Goal: Feedback & Contribution: Leave review/rating

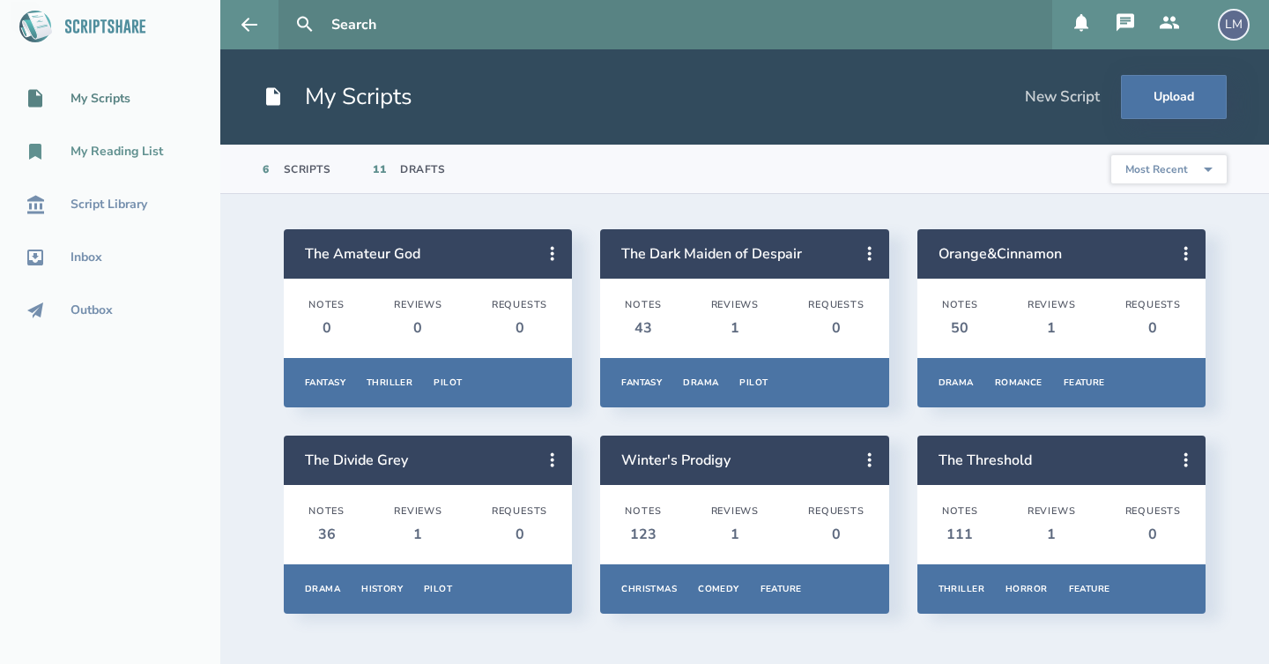
click at [126, 155] on div "My Reading List" at bounding box center [117, 152] width 93 height 14
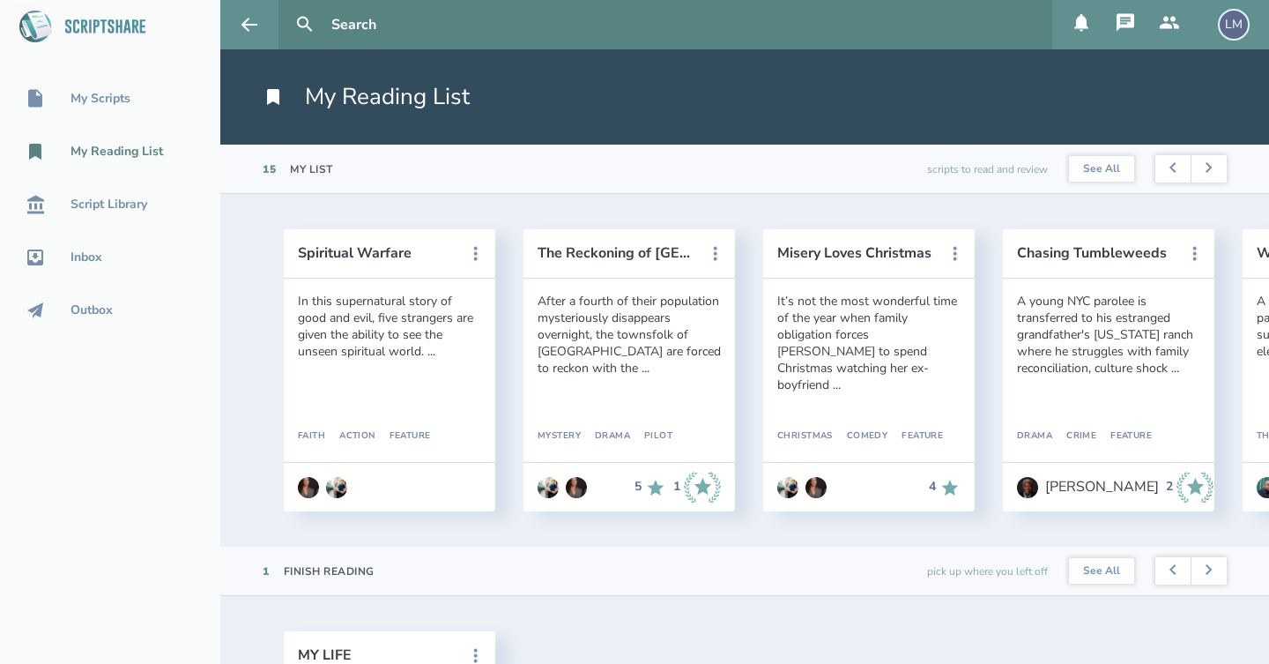
click at [829, 541] on div "Spiritual Warfare In this supernatural story of good and evil, five strangers a…" at bounding box center [744, 370] width 1049 height 353
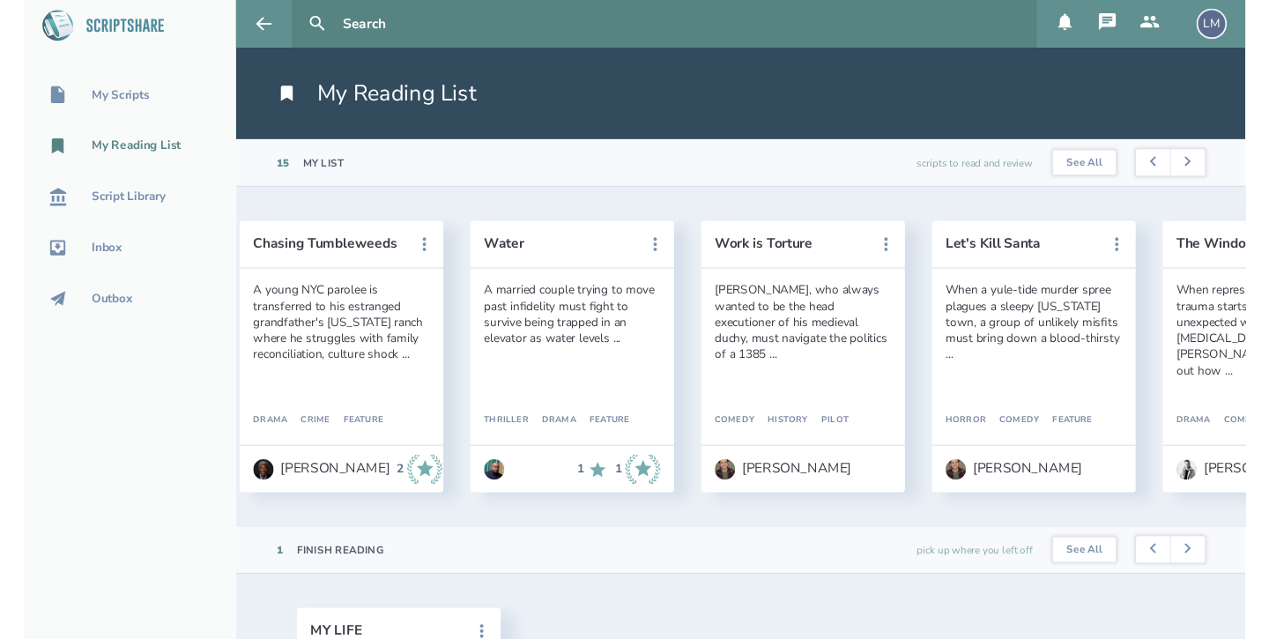
scroll to position [0, 782]
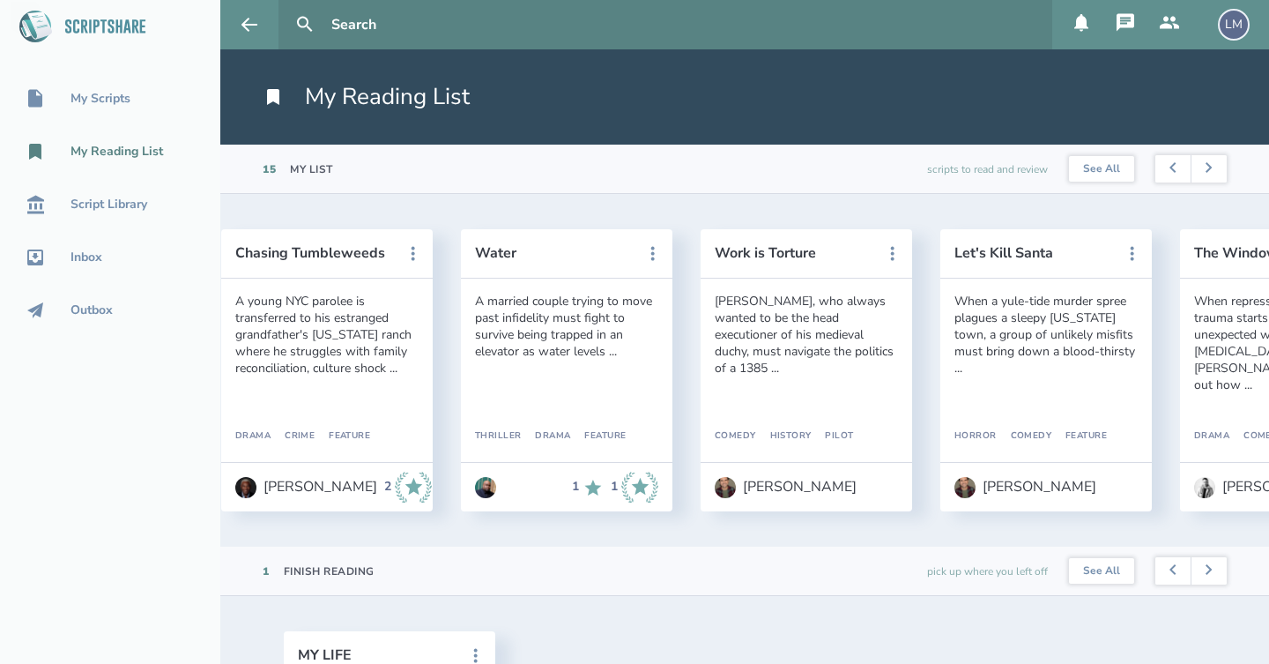
click at [792, 262] on header "Work is Torture" at bounding box center [807, 253] width 212 height 49
click at [792, 254] on button "Work is Torture" at bounding box center [794, 253] width 159 height 16
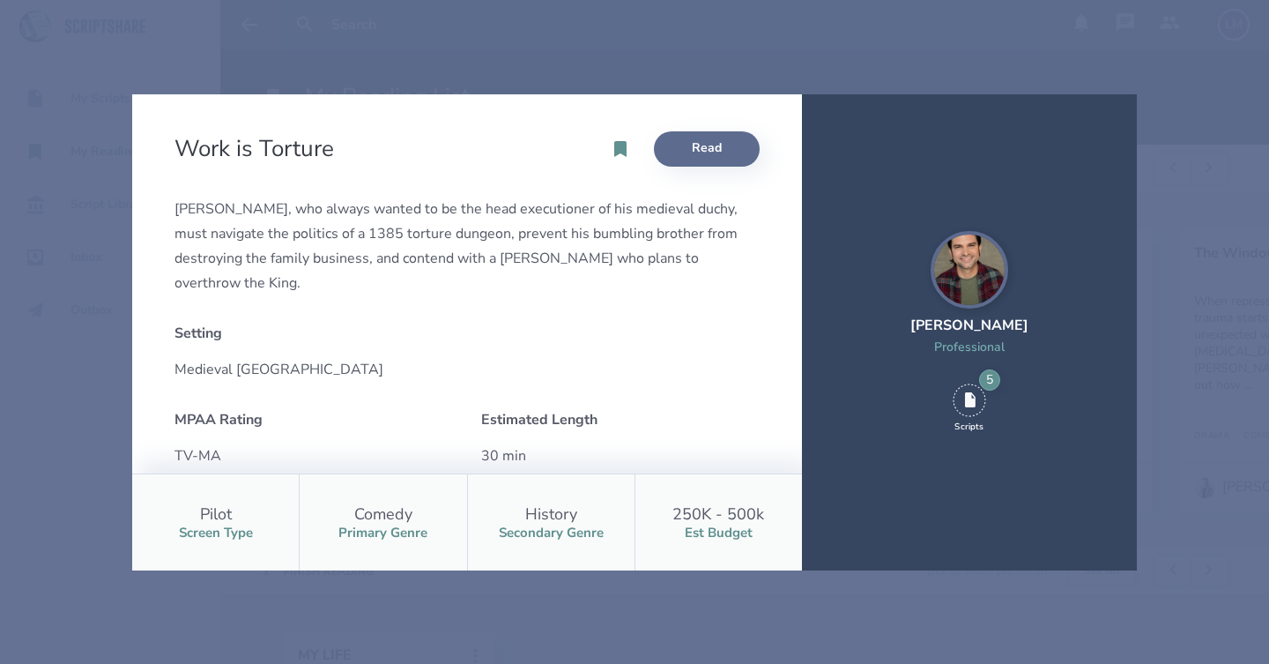
click at [725, 149] on link "Read" at bounding box center [707, 148] width 106 height 35
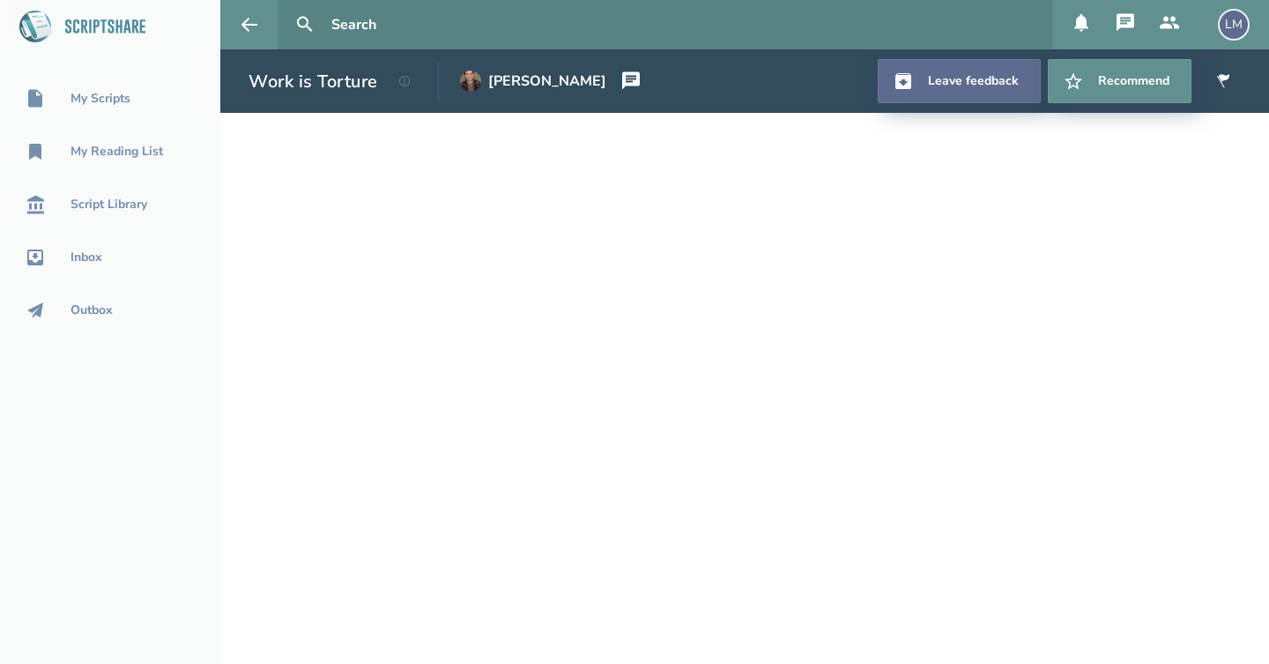
click at [989, 74] on link "Leave feedback" at bounding box center [959, 81] width 163 height 44
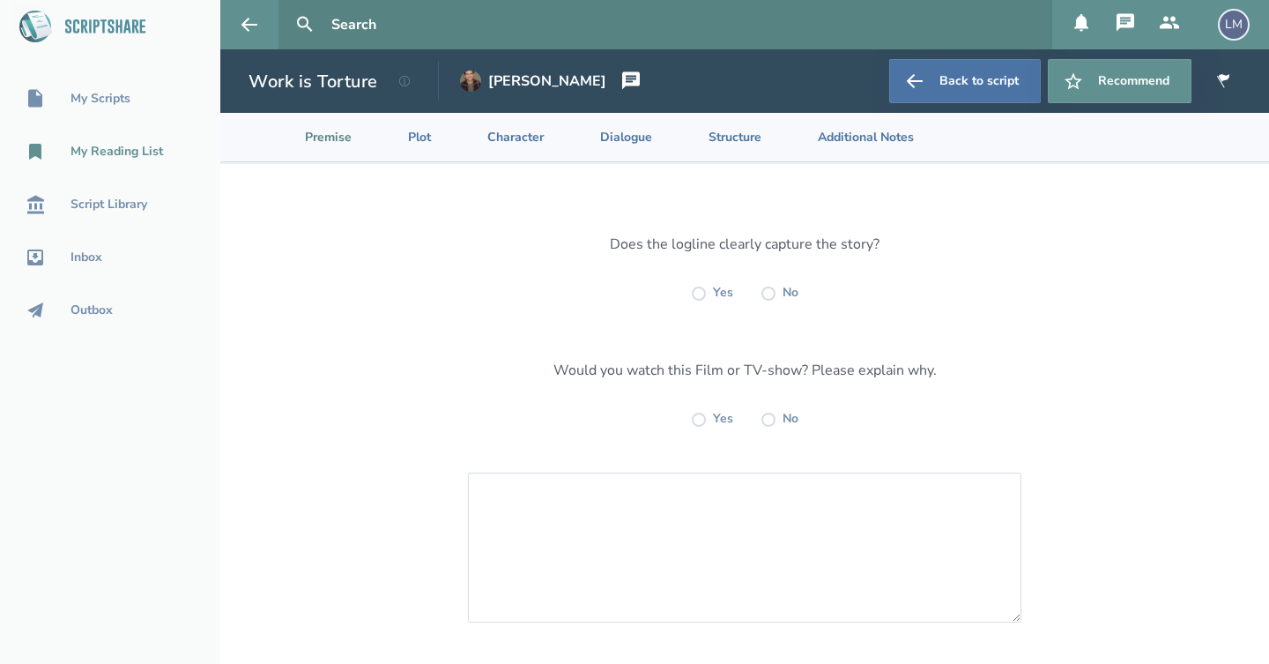
click at [95, 149] on div "My Reading List" at bounding box center [117, 152] width 93 height 14
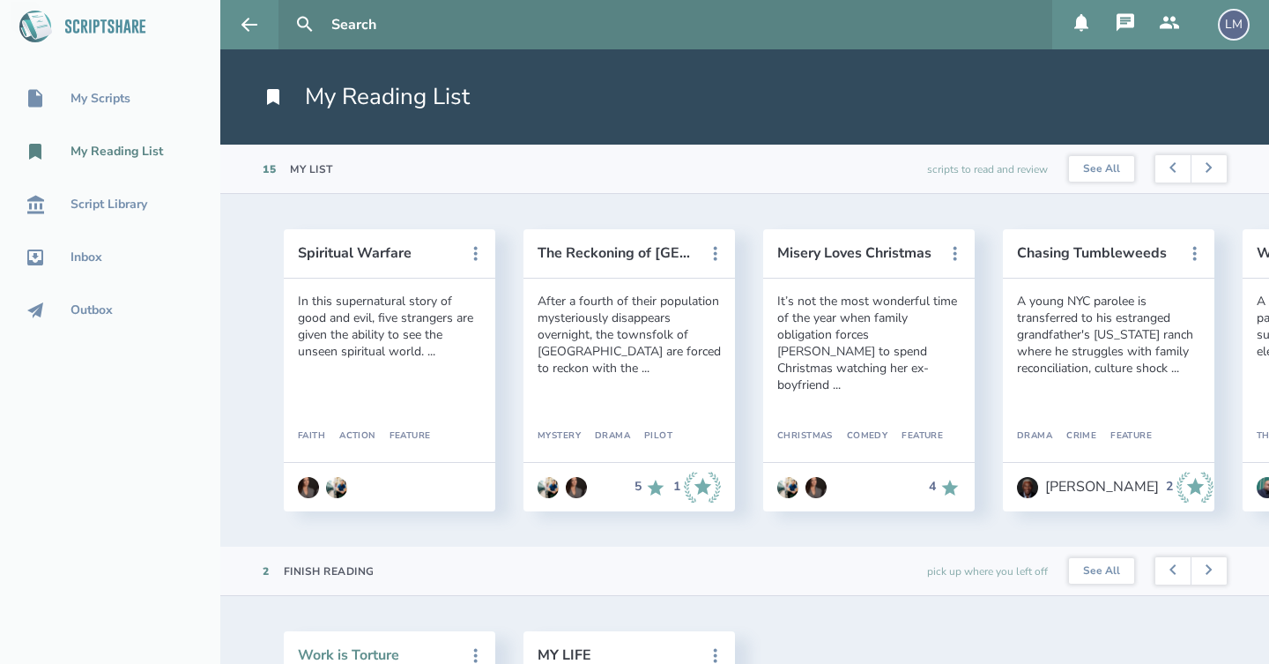
click at [373, 656] on button "Work is Torture" at bounding box center [377, 655] width 159 height 16
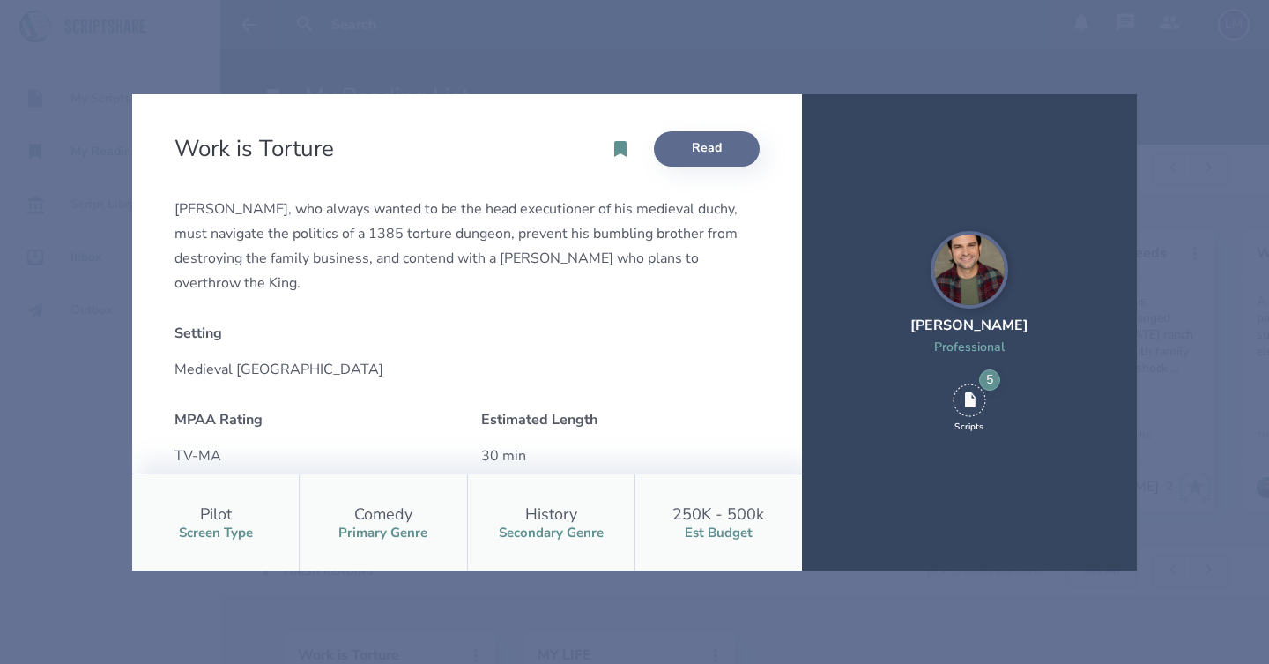
click at [706, 150] on link "Read" at bounding box center [707, 148] width 106 height 35
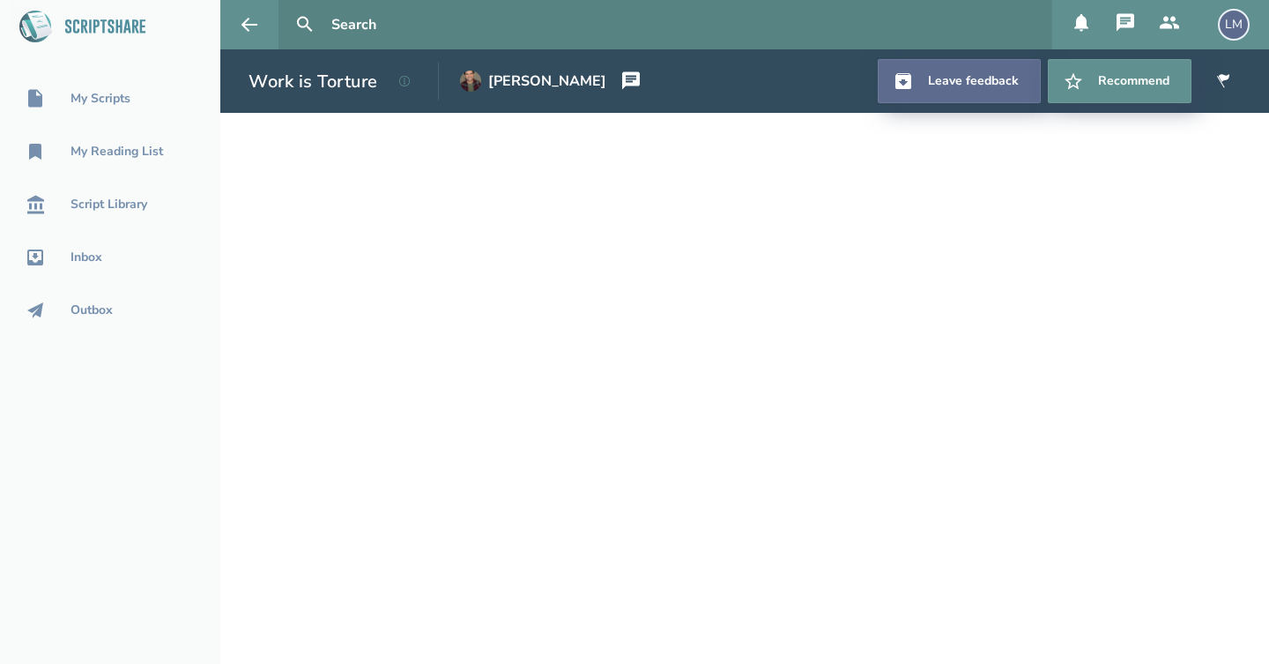
click at [962, 84] on link "Leave feedback" at bounding box center [959, 81] width 163 height 44
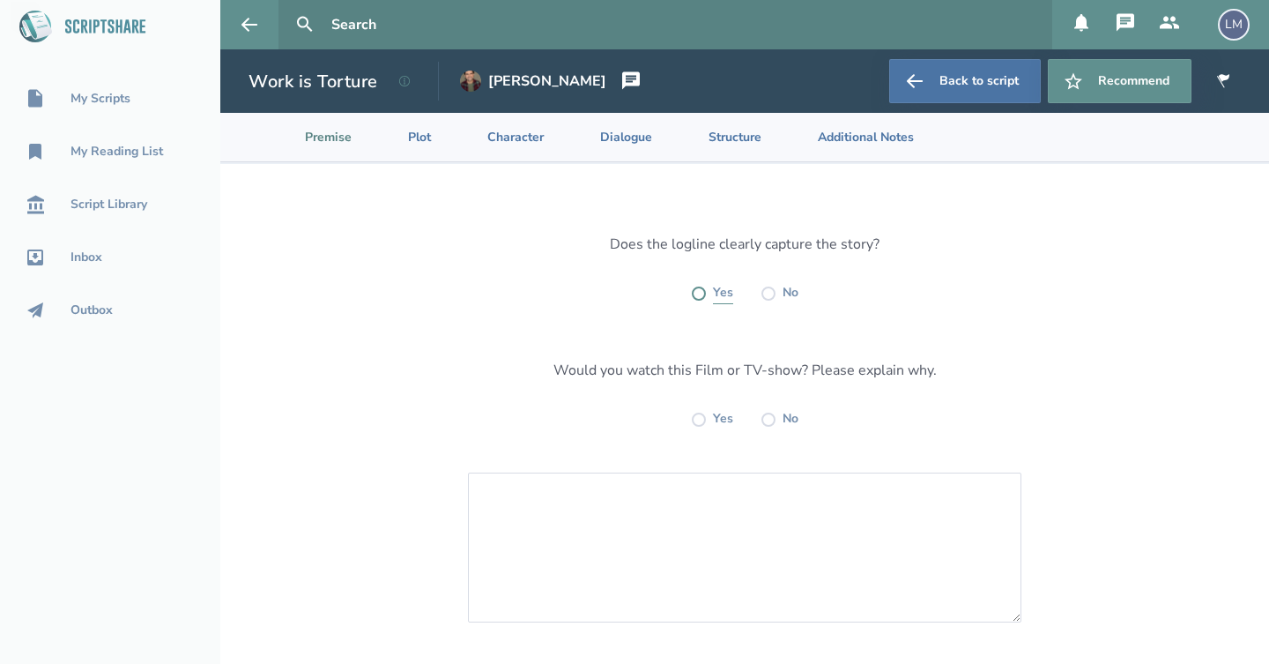
click at [696, 293] on label at bounding box center [699, 293] width 14 height 14
radio input "true"
click at [699, 420] on label at bounding box center [699, 420] width 14 height 14
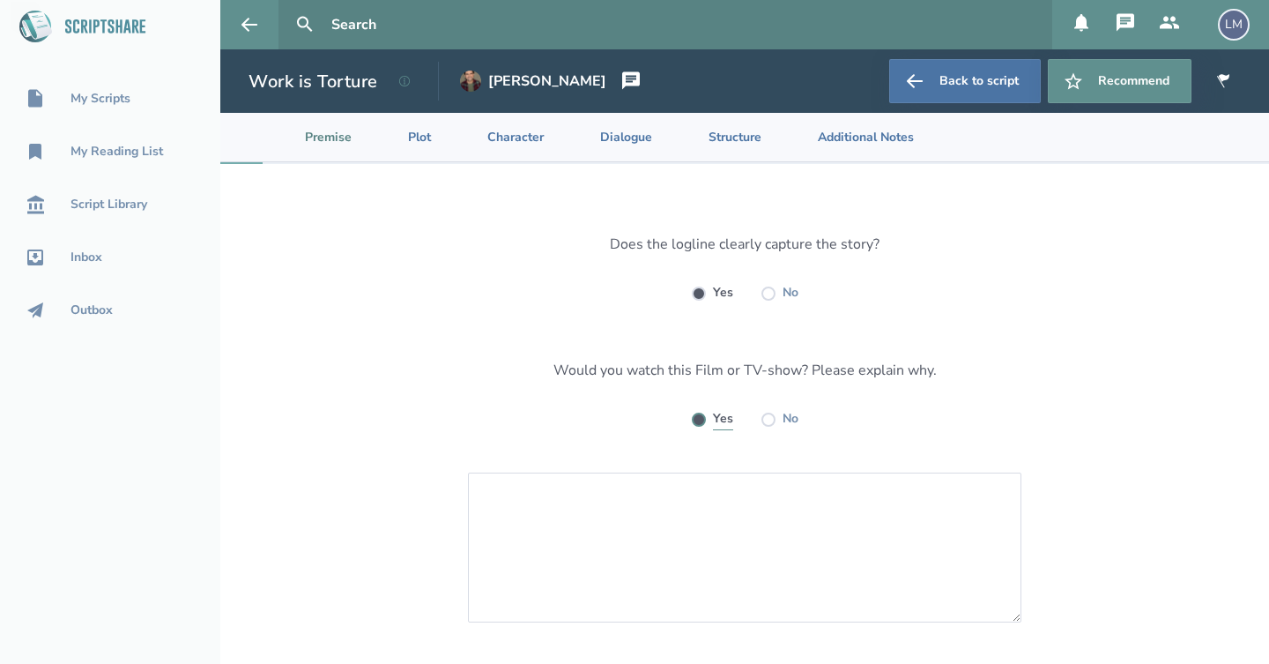
radio input "true"
click at [628, 507] on textarea at bounding box center [745, 547] width 554 height 150
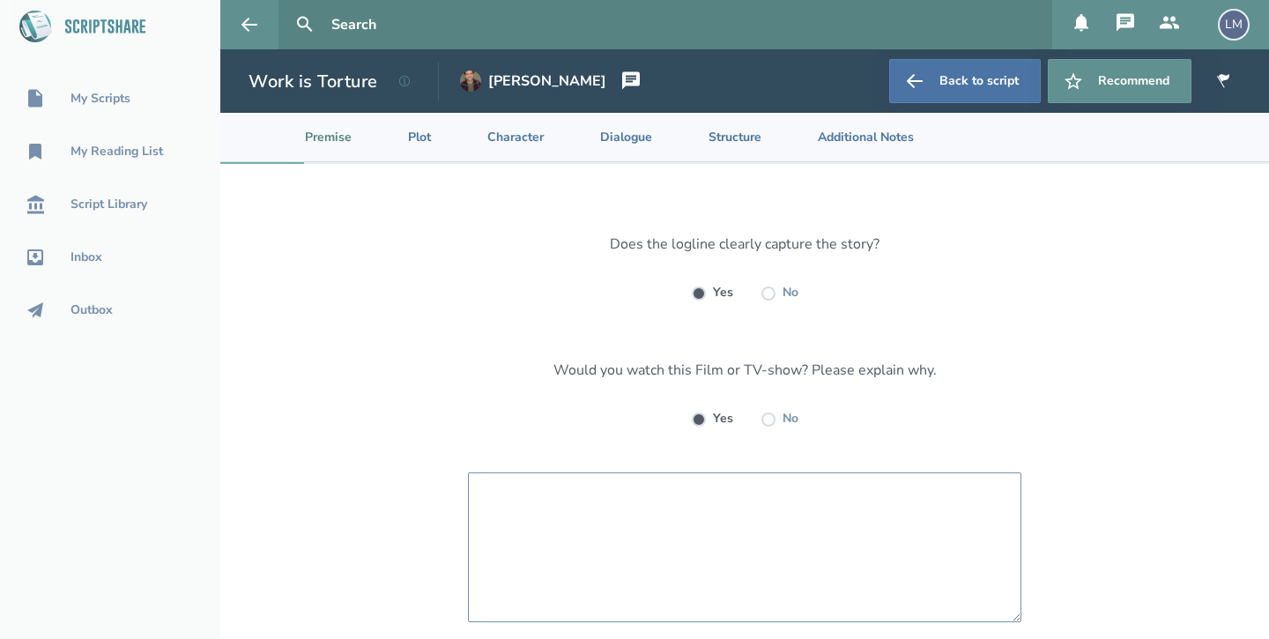
paste textarea "It’s funny, and I like how it combines two of my passions: the medieval and com…"
type textarea "It’s funny, and I like how it combines two of my passions: the medieval and com…"
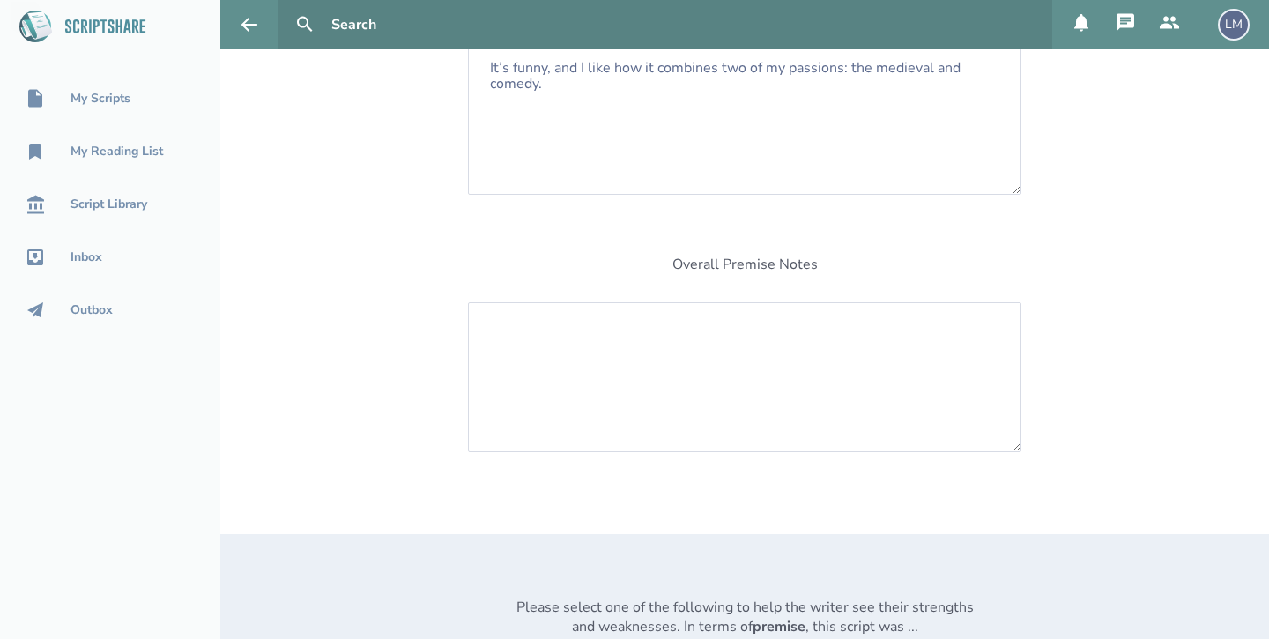
scroll to position [447, 0]
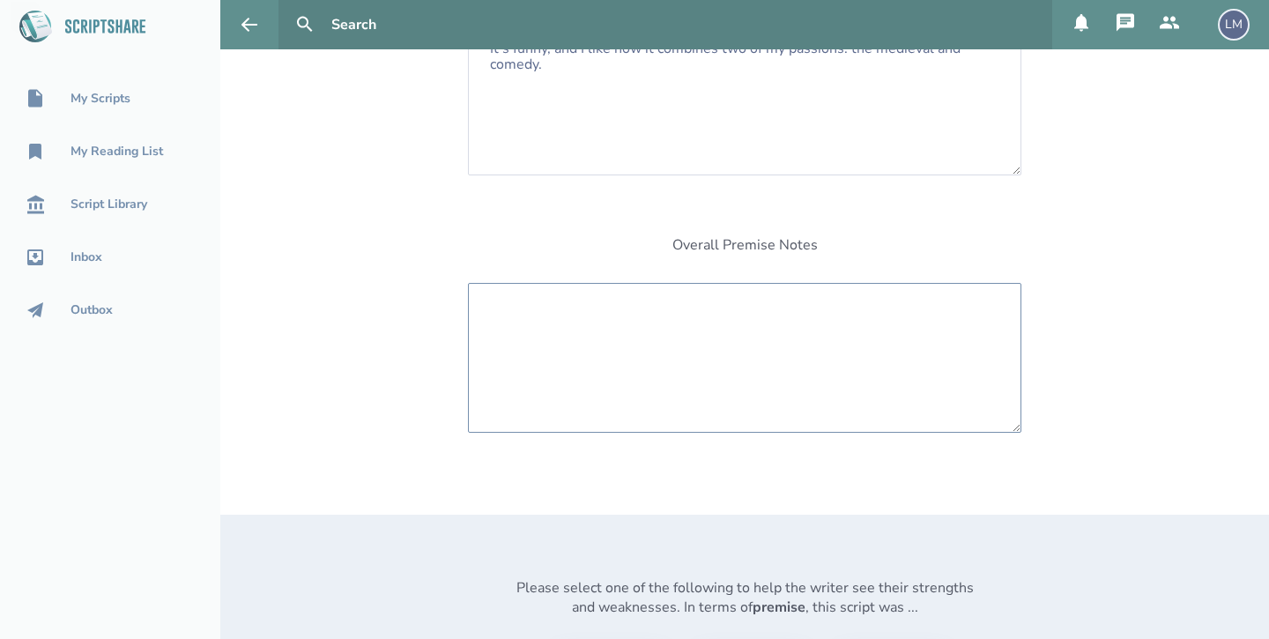
click at [753, 316] on textarea at bounding box center [745, 358] width 554 height 150
paste textarea "It presents an interesting premise with a strong hook and solid writing."
type textarea "It presents an interesting premise with a strong hook and solid writing."
click at [1179, 378] on div "Does the logline clearly capture the story? Yes No Would you watch this Film or…" at bounding box center [744, 235] width 1049 height 1036
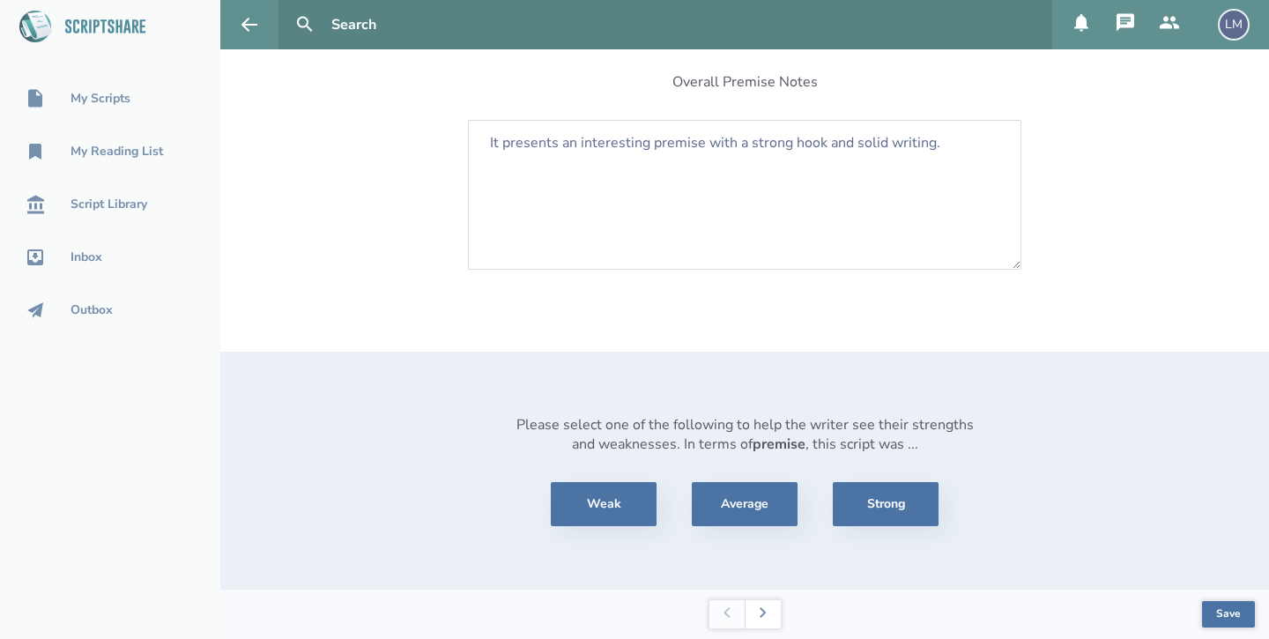
scroll to position [609, 0]
click at [887, 503] on button "Strong" at bounding box center [886, 505] width 106 height 44
click at [1229, 614] on button "Save" at bounding box center [1228, 615] width 53 height 26
click at [760, 612] on icon at bounding box center [763, 613] width 7 height 11
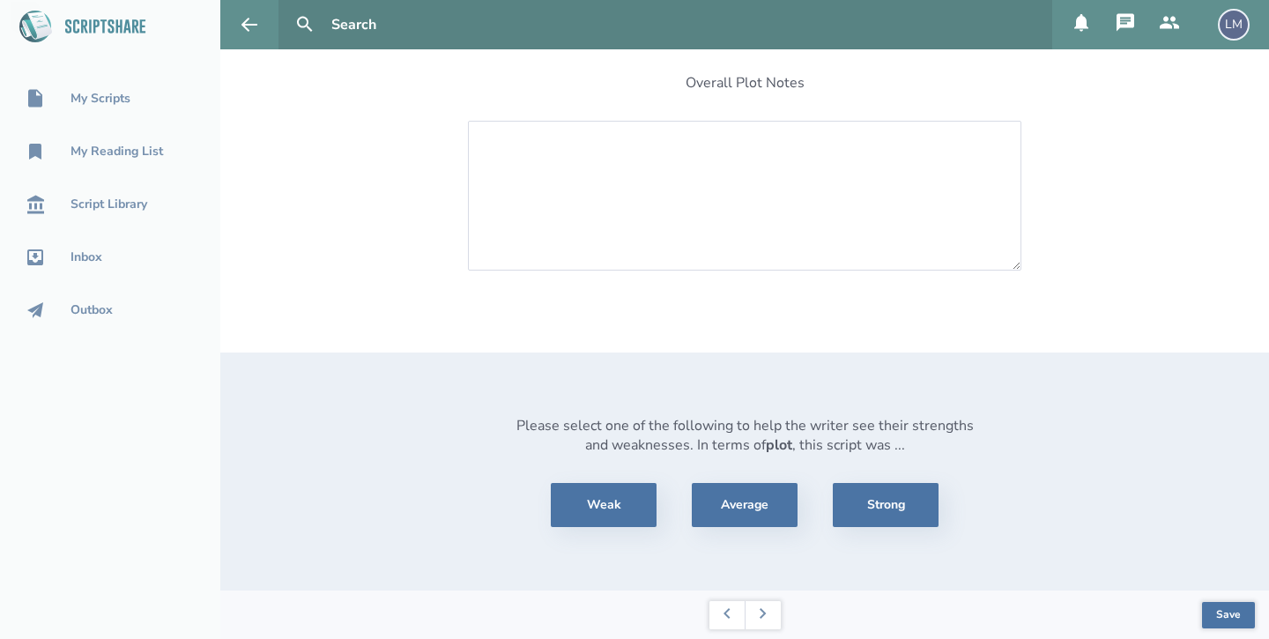
click at [1207, 147] on div "Was the plot captivating throughout the script? Yes No What suggestions do you …" at bounding box center [744, 95] width 1049 height 991
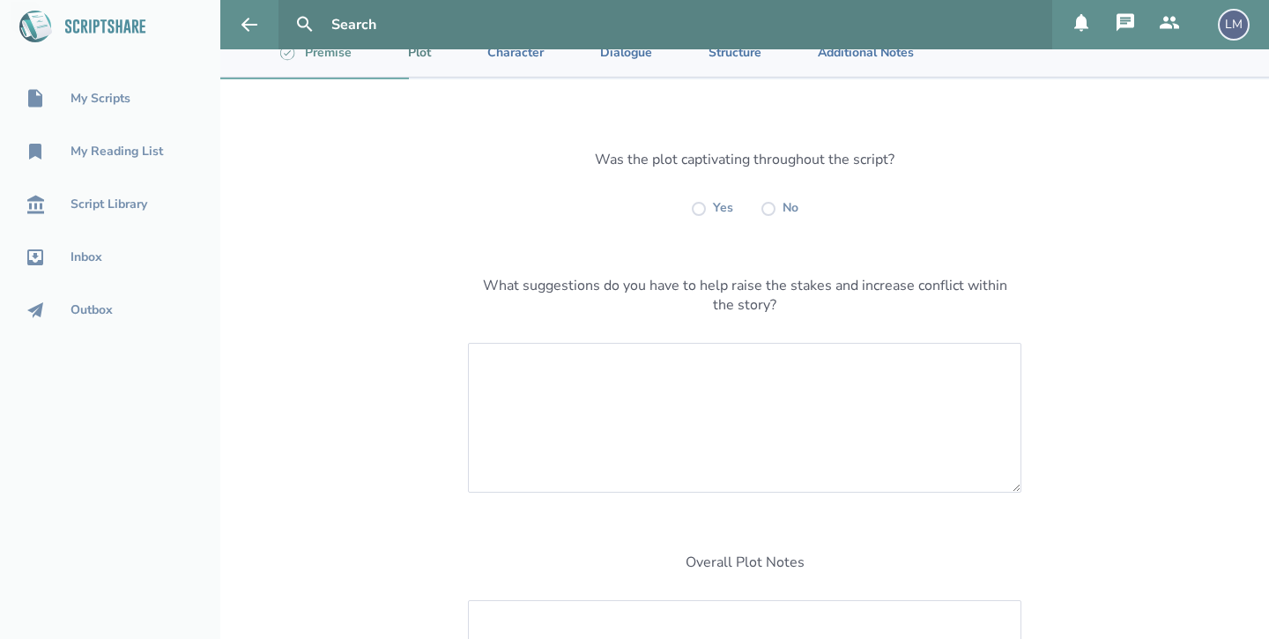
scroll to position [109, 0]
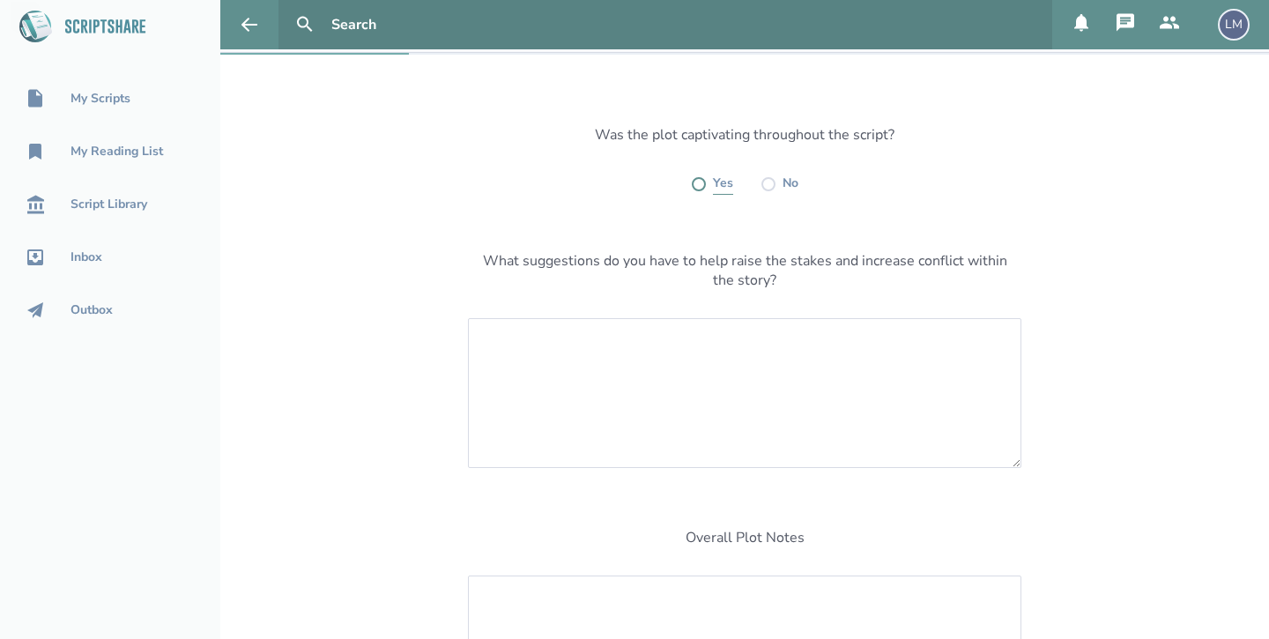
click at [693, 189] on label at bounding box center [699, 184] width 14 height 14
radio input "true"
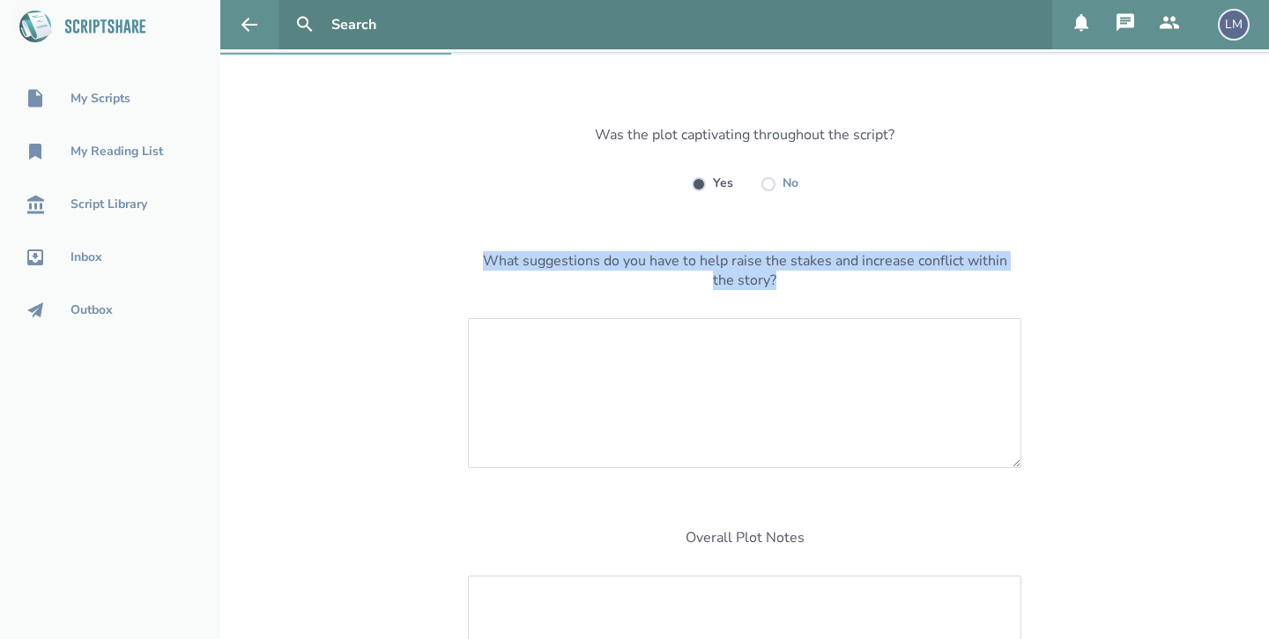
drag, startPoint x: 485, startPoint y: 260, endPoint x: 822, endPoint y: 277, distance: 338.0
click at [822, 277] on div "What suggestions do you have to help raise the stakes and increase conflict wit…" at bounding box center [744, 270] width 529 height 39
copy div "What suggestions do you have to help raise the stakes and increase conflict wit…"
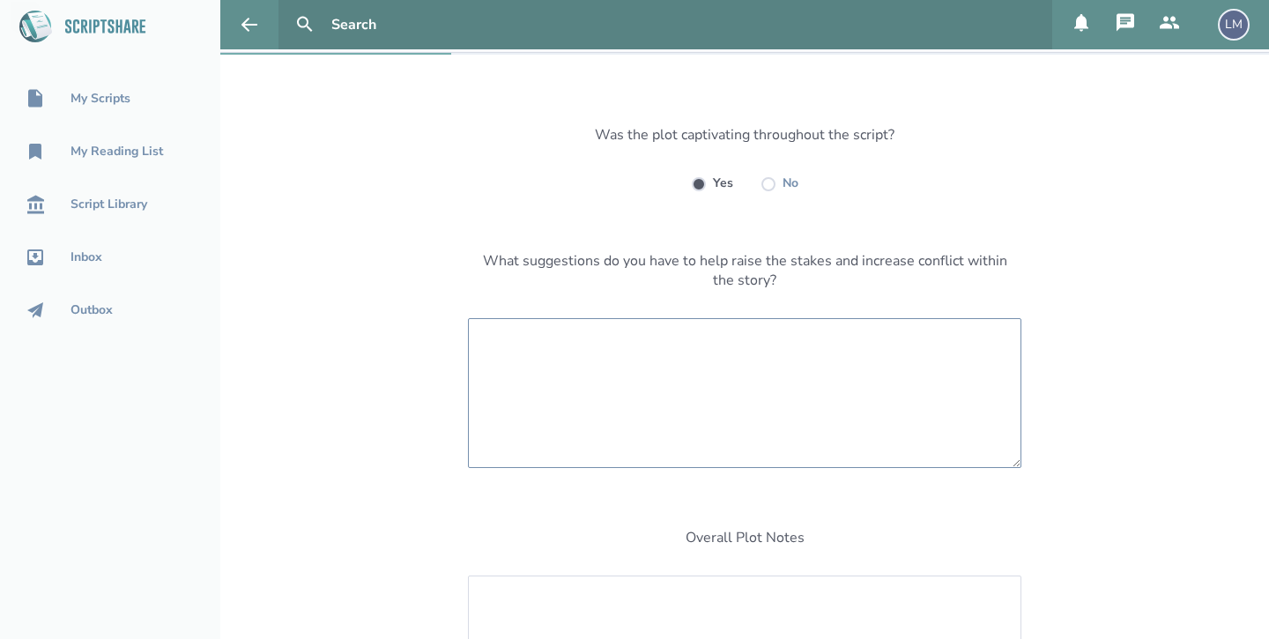
click at [652, 398] on textarea at bounding box center [745, 393] width 554 height 150
paste textarea "Make his ambition cost him something — his conscience, his love, his family’s s…"
paste textarea "Tie his personal ambition to a larger threat — civil war, rebellion, or exposur…"
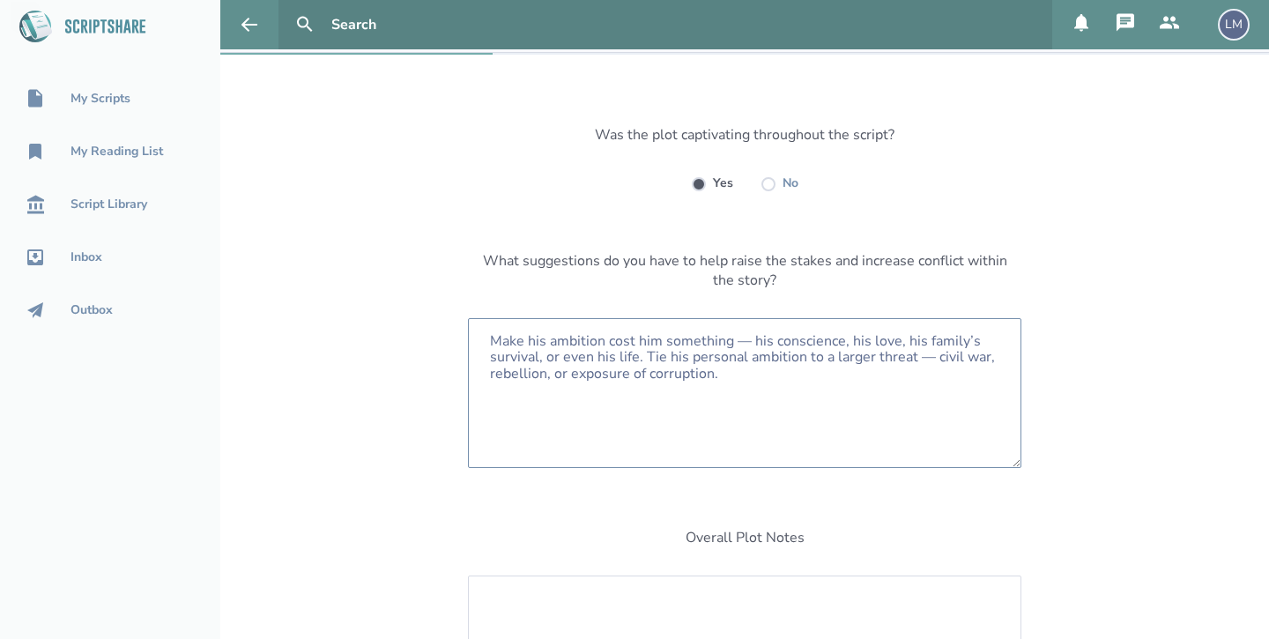
type textarea "Make his ambition cost him something — his conscience, his love, his family’s s…"
click at [1150, 354] on div "Was the plot captivating throughout the script? Yes No What suggestions do you …" at bounding box center [744, 550] width 1049 height 991
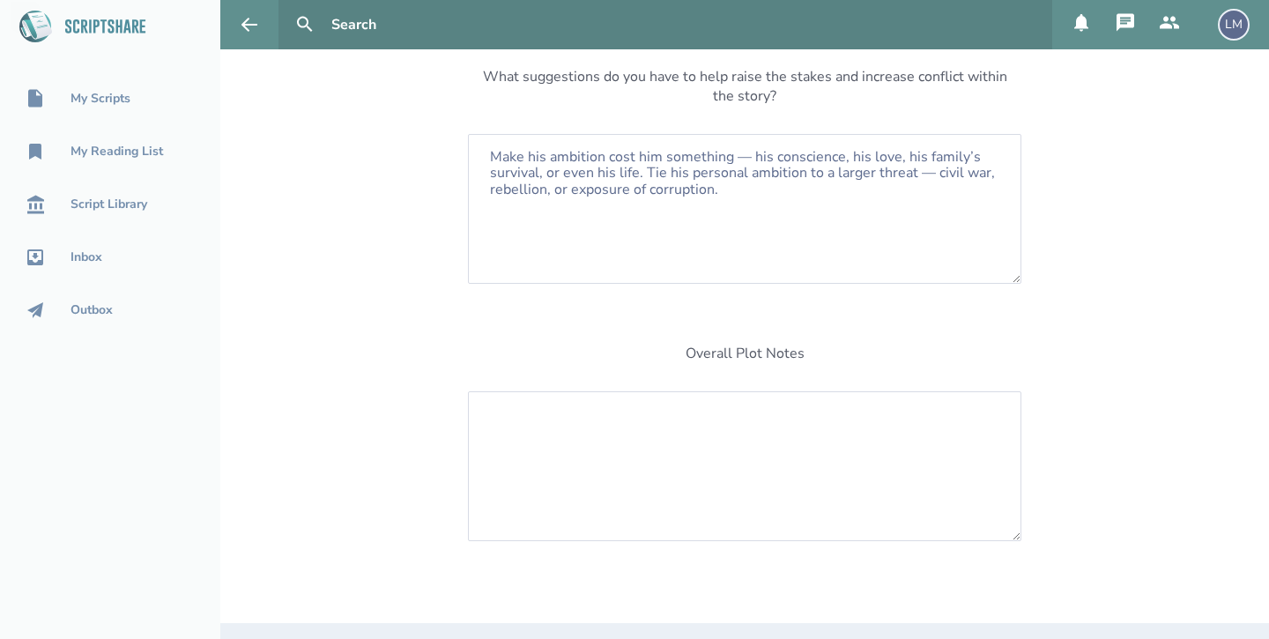
scroll to position [308, 0]
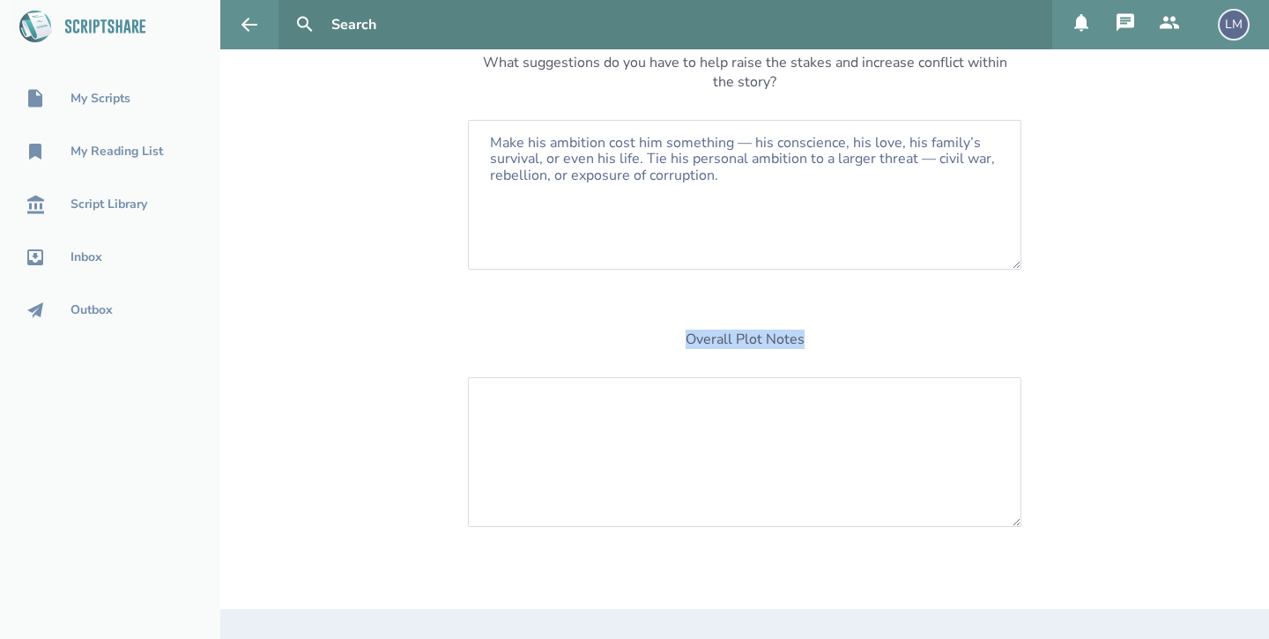
drag, startPoint x: 687, startPoint y: 336, endPoint x: 848, endPoint y: 336, distance: 161.3
click at [848, 336] on div "Overall Plot Notes" at bounding box center [745, 437] width 554 height 215
copy div "Overall Plot Notes"
click at [619, 426] on textarea at bounding box center [745, 452] width 554 height 150
paste textarea "The story works best as a blend of political intrigue, absurd bureaucracy, and …"
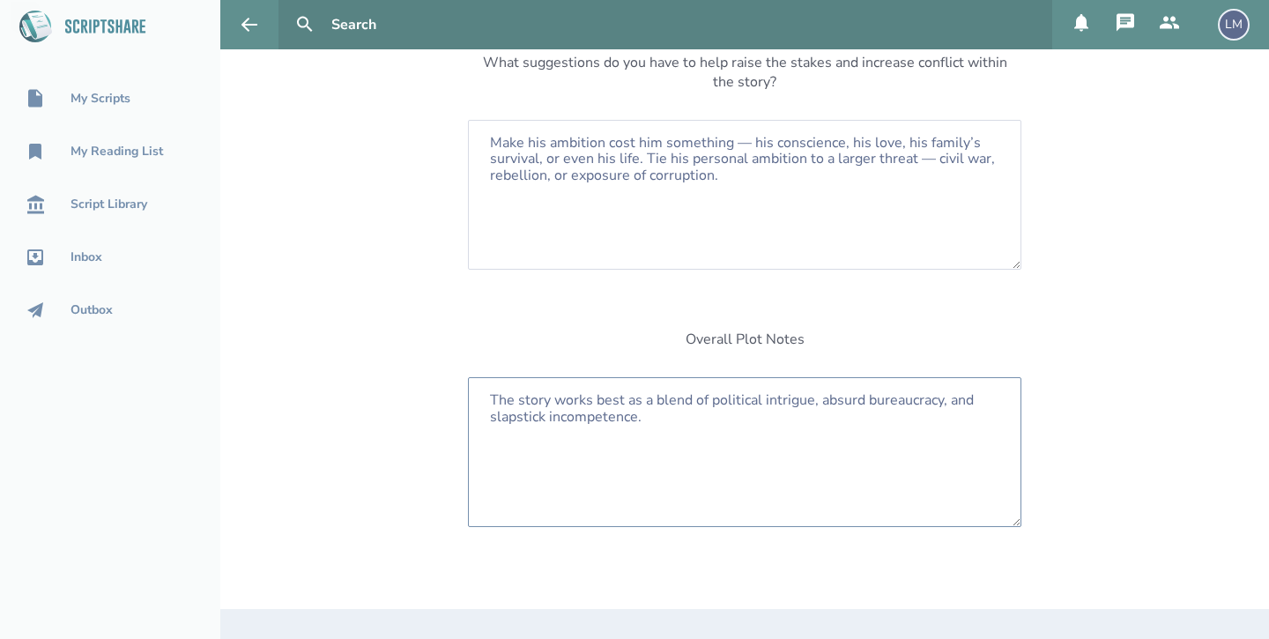
type textarea "The story works best as a blend of political intrigue, absurd bureaucracy, and …"
click at [1110, 413] on div "Was the plot captivating throughout the script? Yes No What suggestions do you …" at bounding box center [744, 351] width 1049 height 991
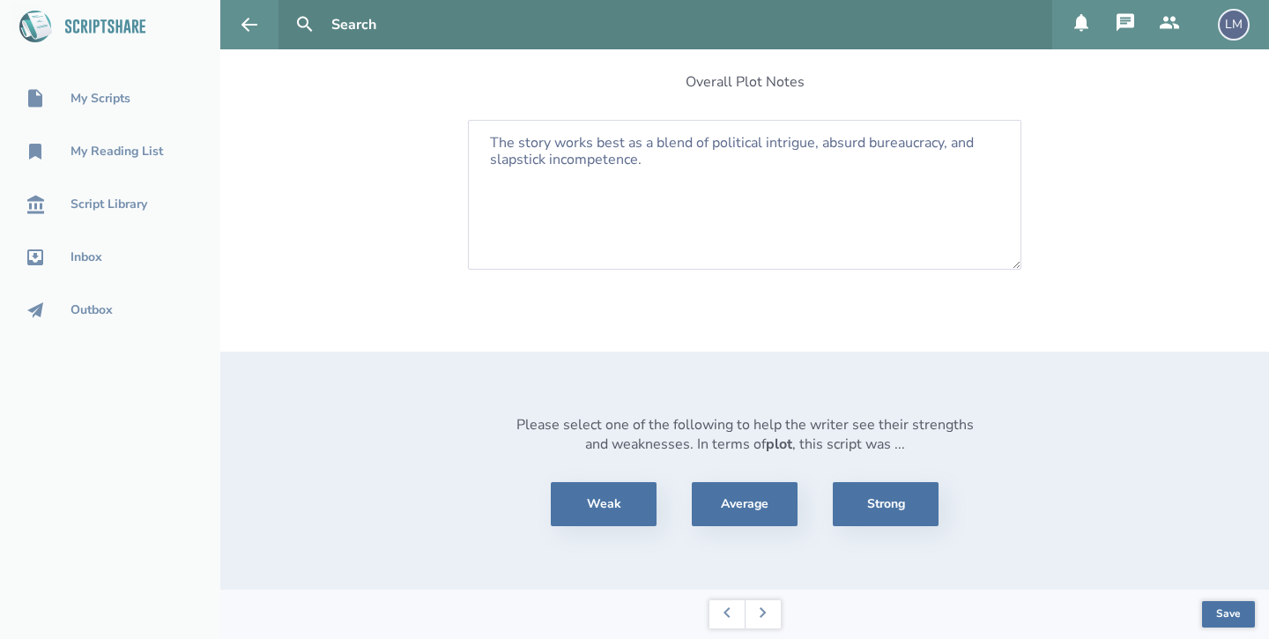
scroll to position [564, 0]
click at [884, 525] on button "Strong" at bounding box center [886, 505] width 106 height 44
click at [891, 499] on button "Strong" at bounding box center [886, 505] width 106 height 44
click at [1238, 608] on button "Save" at bounding box center [1228, 615] width 53 height 26
click at [1219, 608] on button "Save" at bounding box center [1228, 615] width 53 height 26
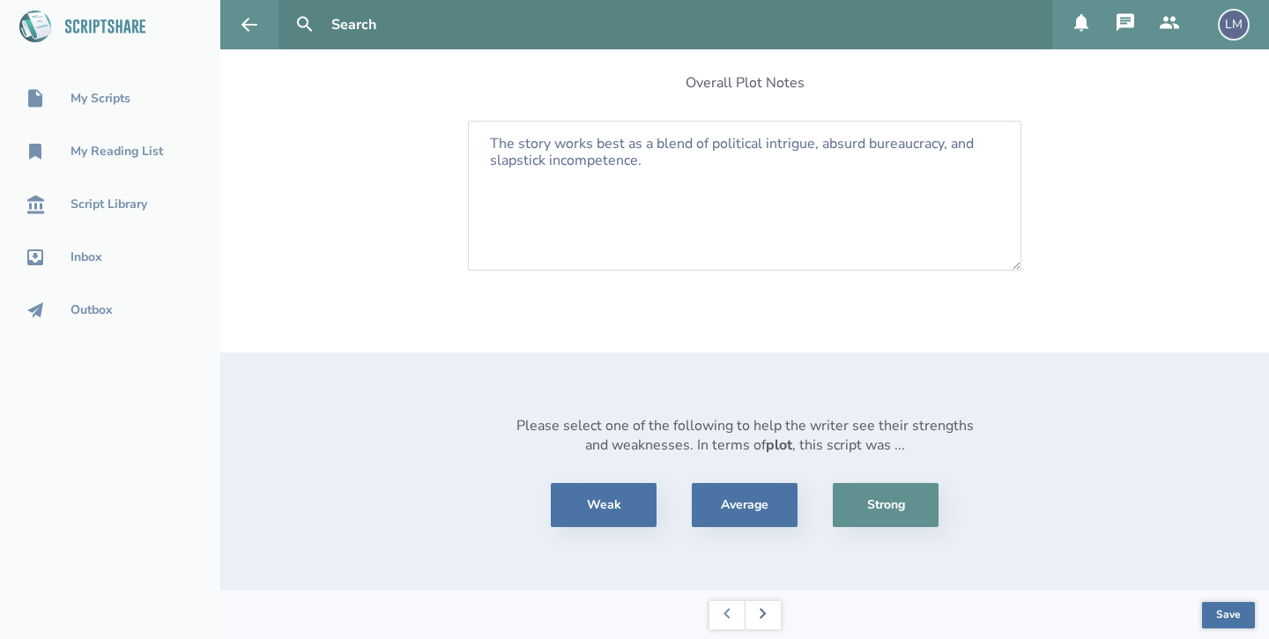
click at [763, 616] on icon at bounding box center [763, 613] width 6 height 11
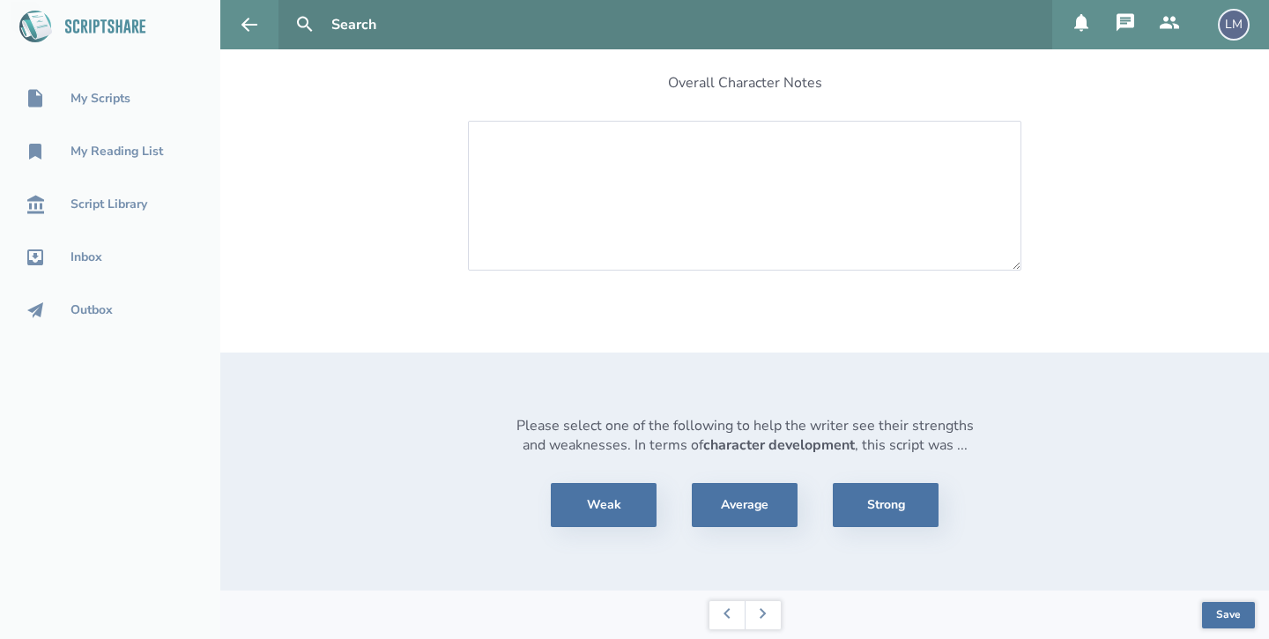
click at [1147, 226] on div "Is each main character’s goal clear? Yes No What suggestions do you have to mak…" at bounding box center [744, 104] width 1049 height 971
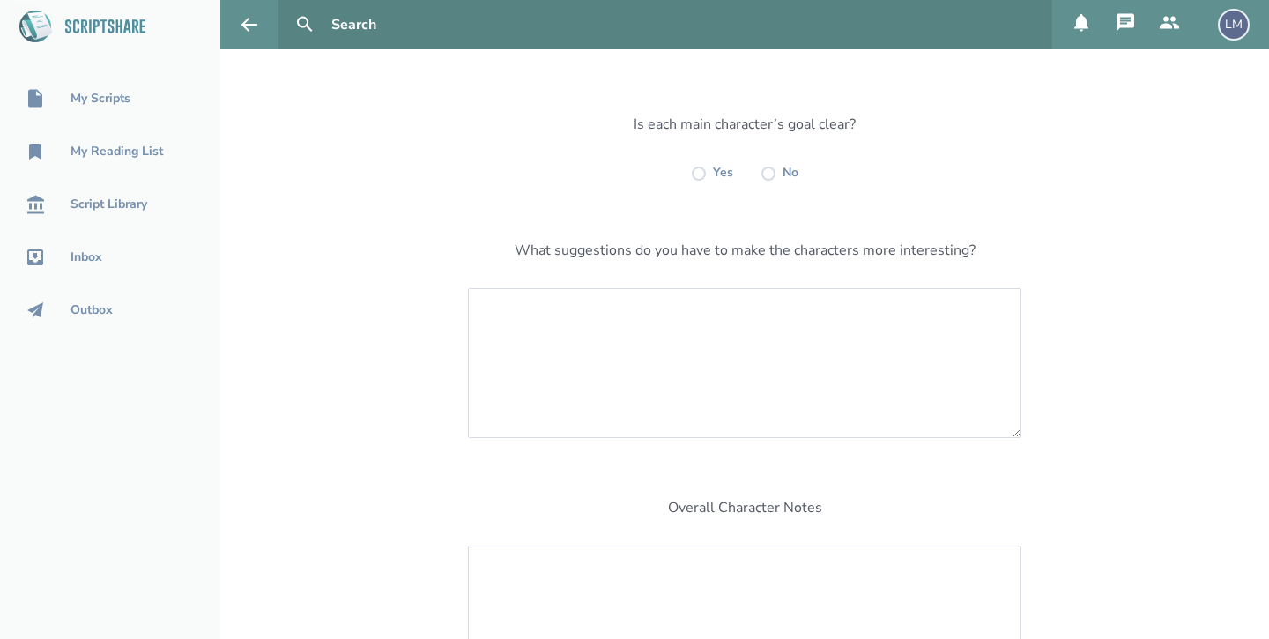
scroll to position [123, 0]
click at [701, 174] on label at bounding box center [699, 170] width 14 height 14
radio input "true"
click at [1194, 373] on div "Is each main character’s goal clear? Yes No What suggestions do you have to mak…" at bounding box center [744, 526] width 1049 height 971
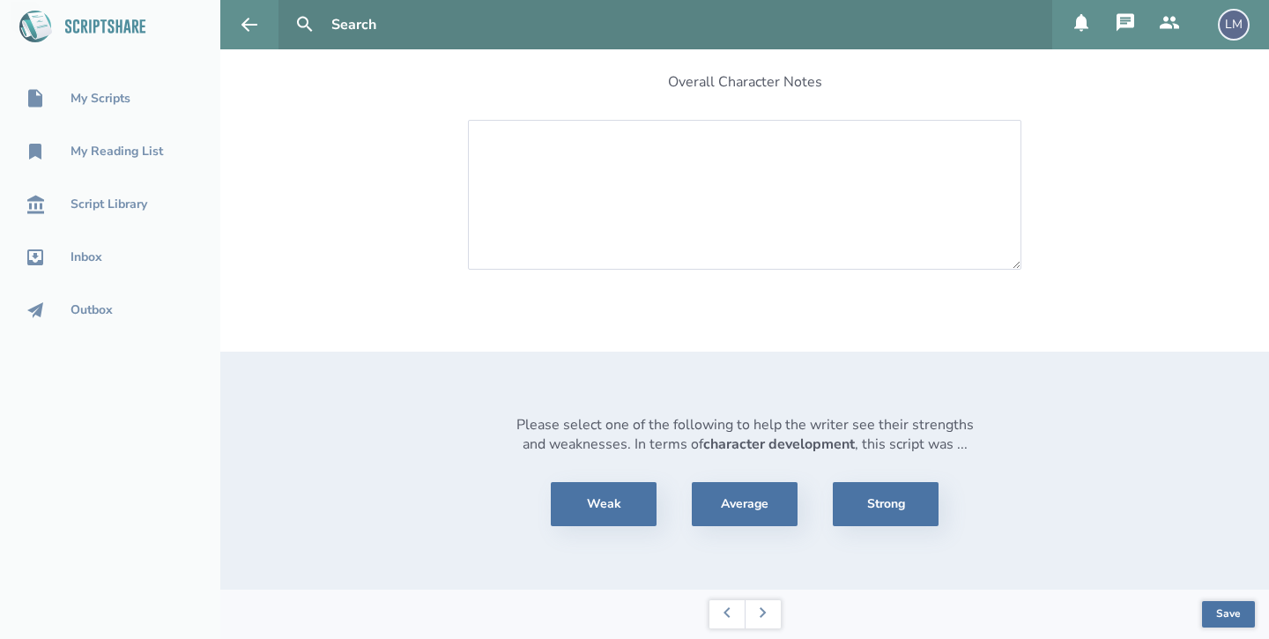
scroll to position [545, 0]
click at [728, 507] on button "Average" at bounding box center [745, 505] width 106 height 44
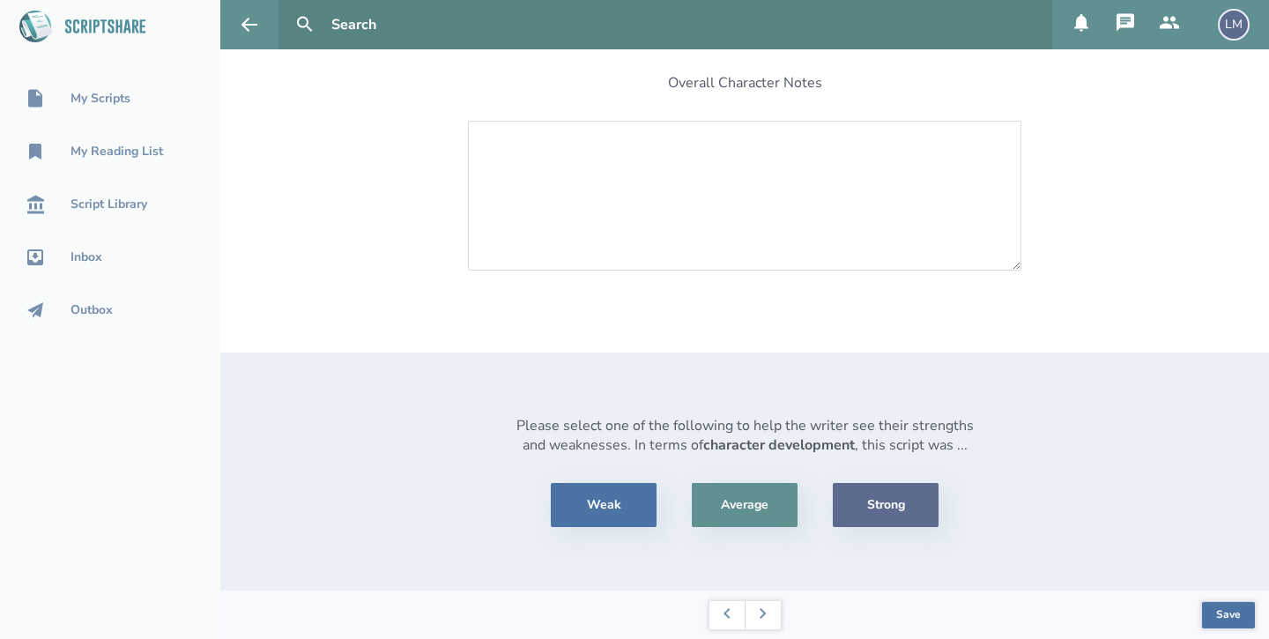
click at [905, 510] on button "Strong" at bounding box center [886, 505] width 106 height 44
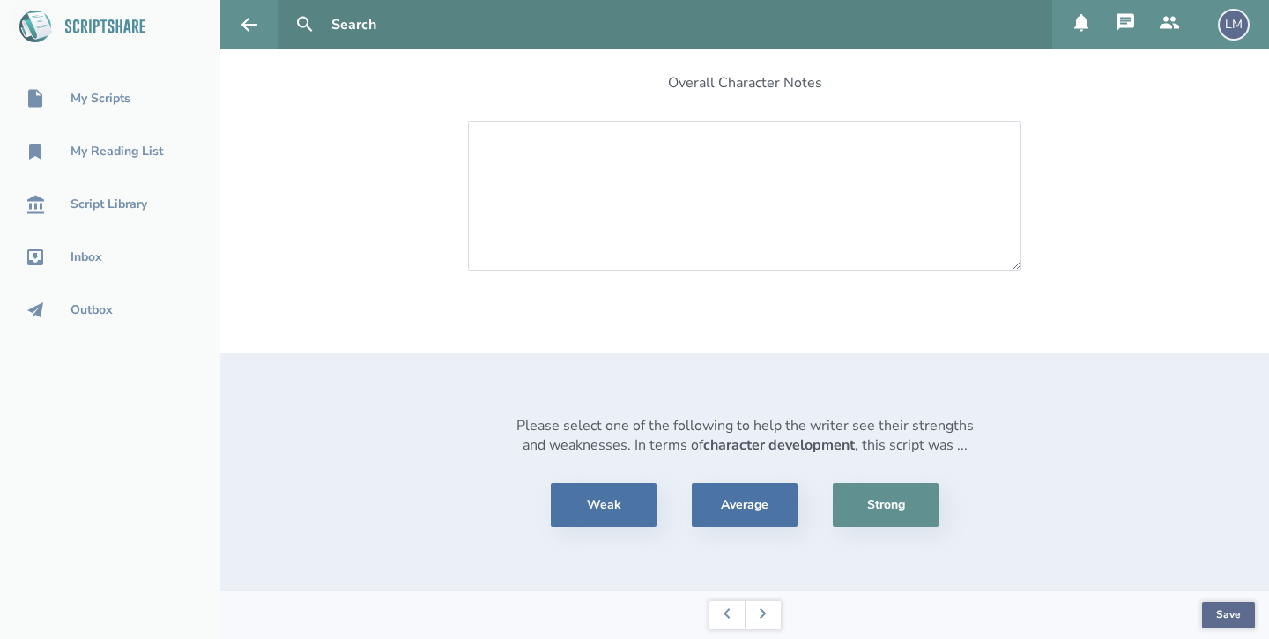
click at [1232, 608] on button "Save" at bounding box center [1228, 615] width 53 height 26
click at [762, 619] on button at bounding box center [763, 615] width 36 height 28
click at [1209, 172] on div "Did the dialogue sound natural within each character's unique voice? Yes No Wha…" at bounding box center [744, 104] width 1049 height 971
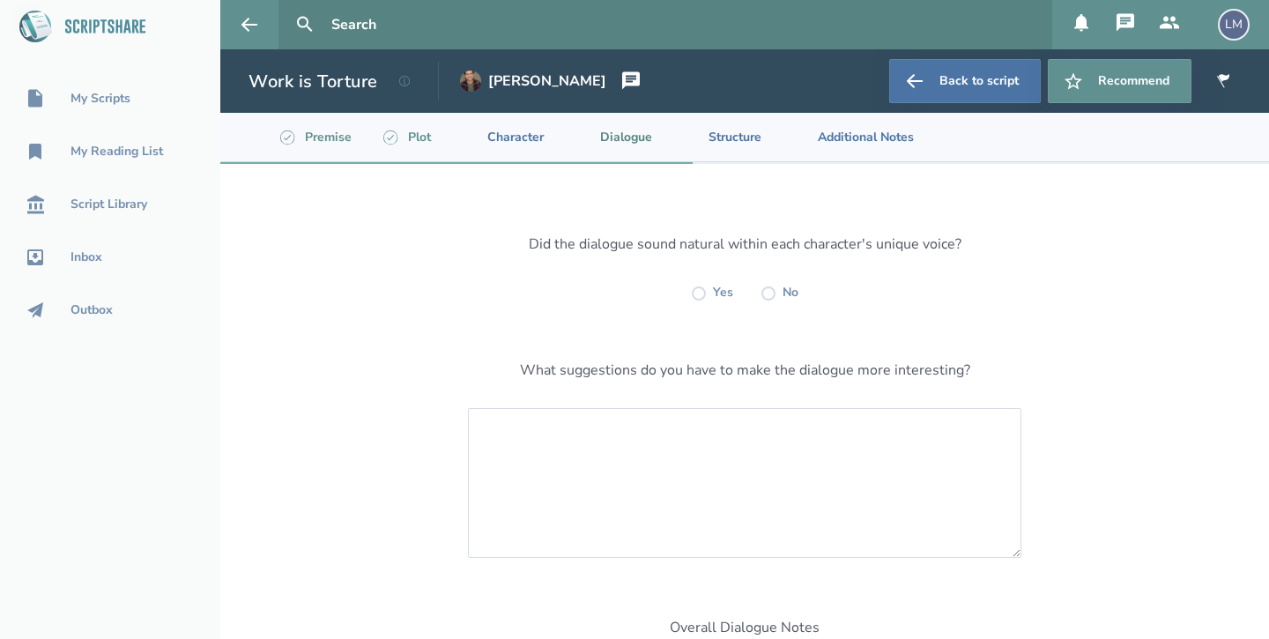
scroll to position [0, 0]
click at [699, 288] on label at bounding box center [699, 293] width 14 height 14
radio input "true"
click at [525, 464] on textarea at bounding box center [745, 483] width 554 height 150
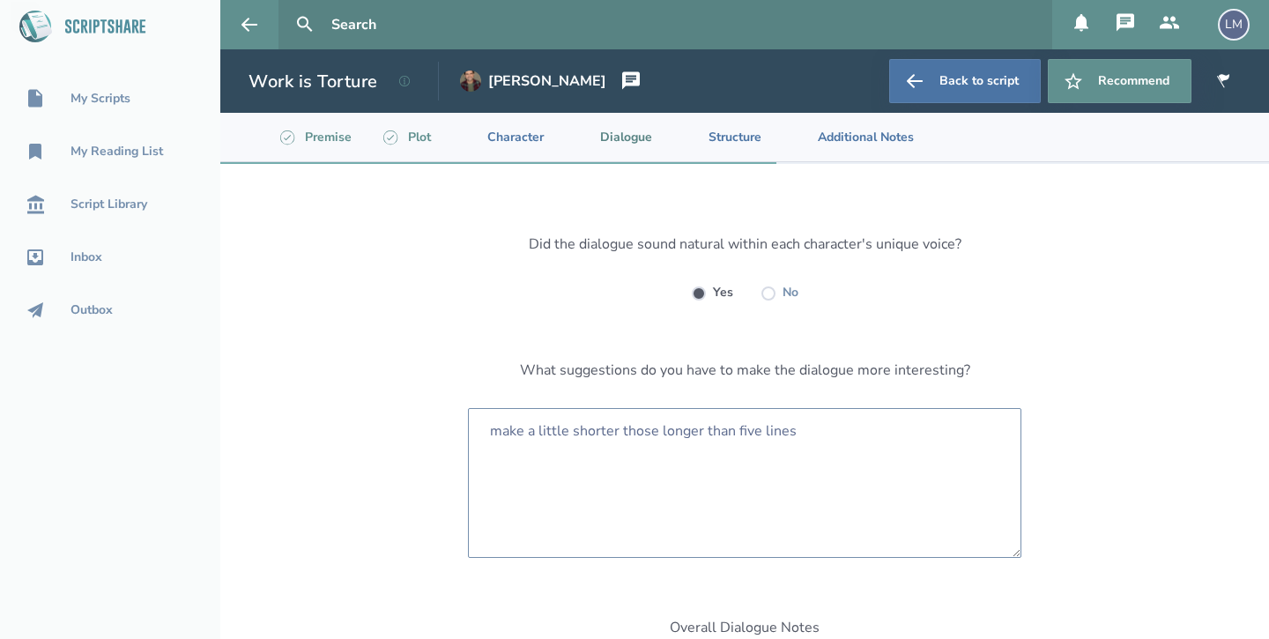
type textarea "make a little shorter those longer than five lines"
click at [1089, 487] on div "Did the dialogue sound natural within each character's unique voice? Yes No Wha…" at bounding box center [744, 649] width 1049 height 971
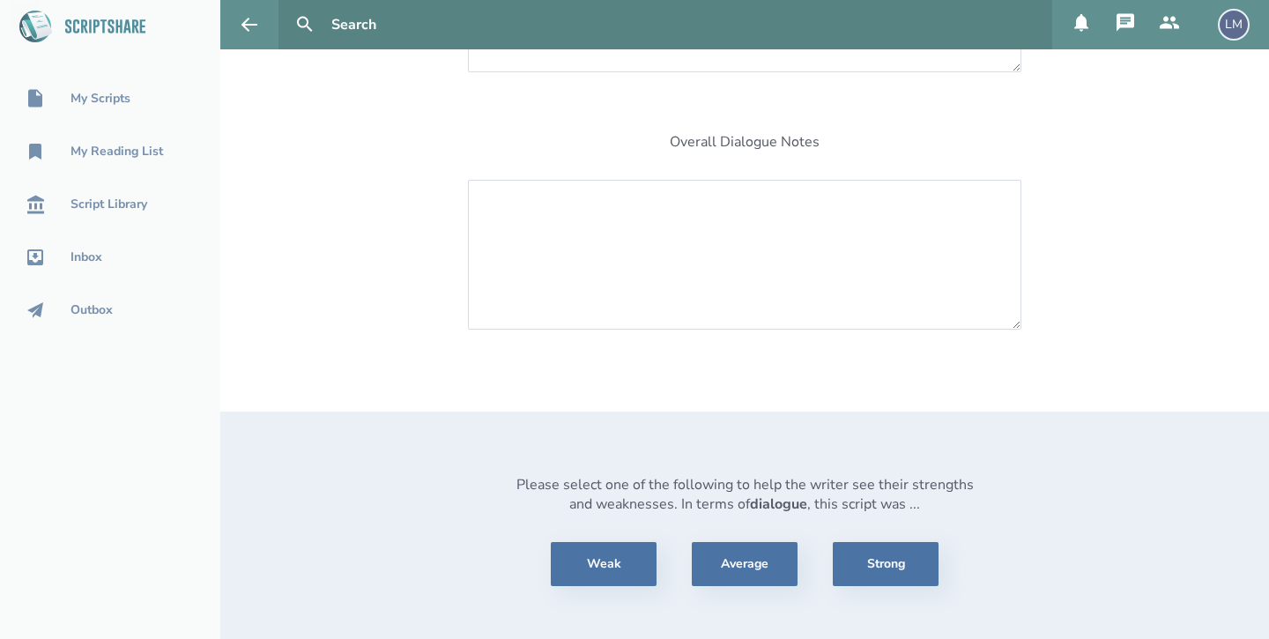
scroll to position [549, 0]
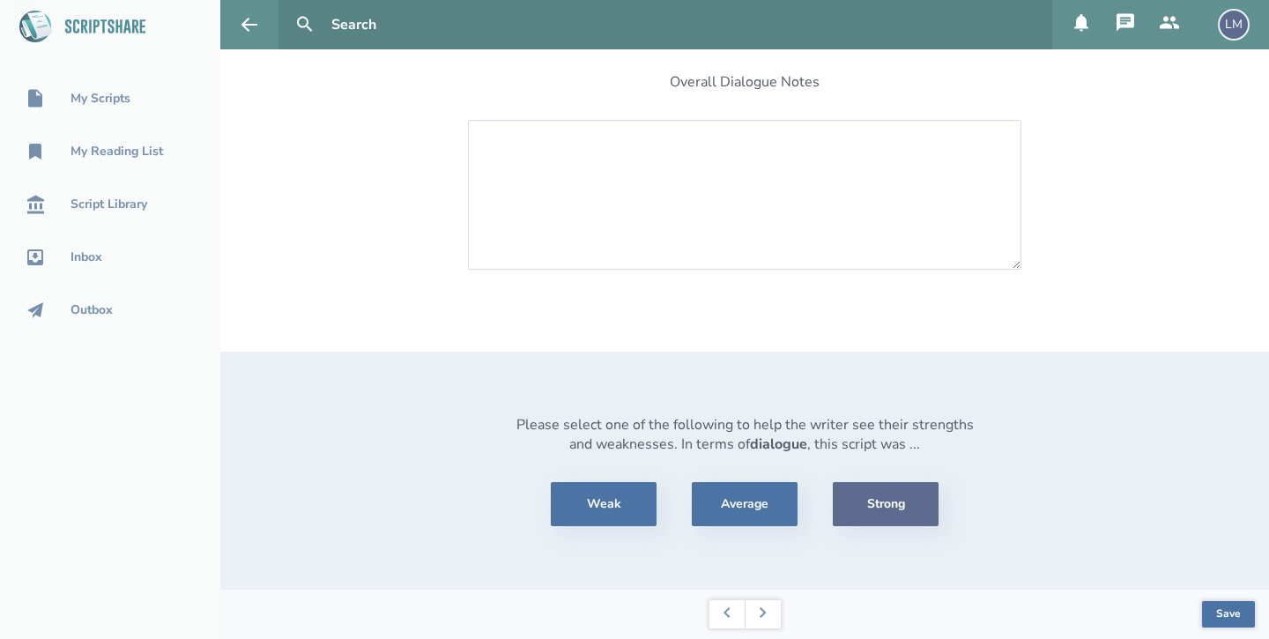
click at [926, 504] on button "Strong" at bounding box center [886, 504] width 106 height 44
click at [1246, 606] on button "Save" at bounding box center [1228, 615] width 53 height 26
click at [770, 611] on button at bounding box center [763, 615] width 36 height 28
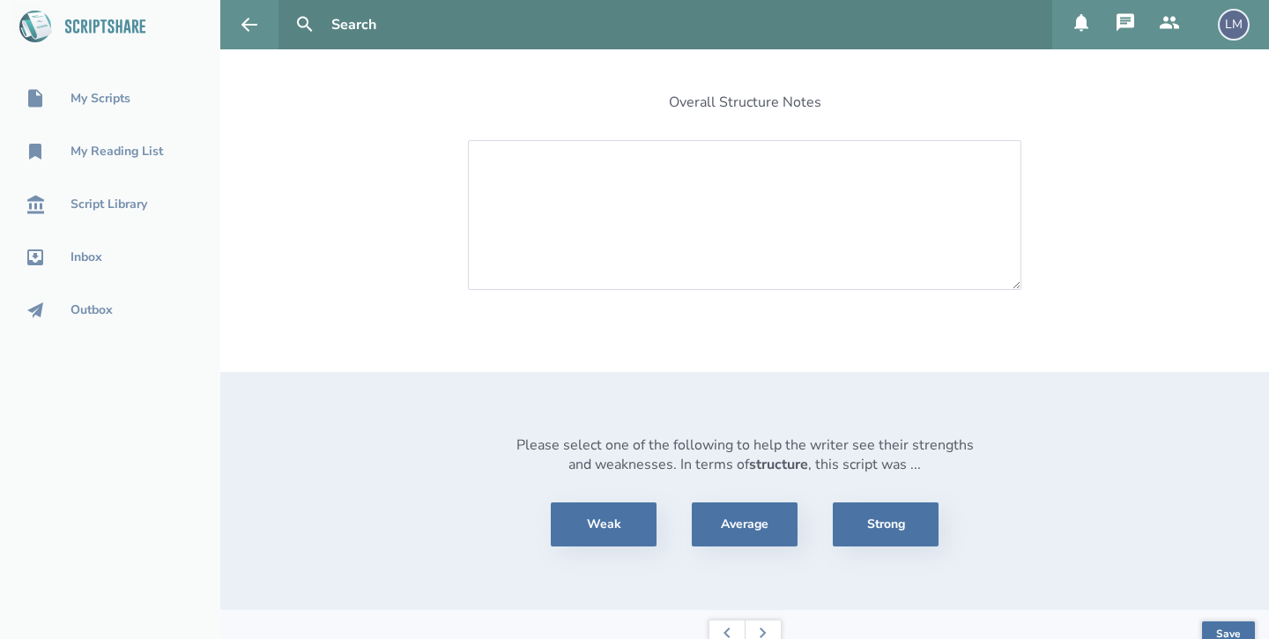
click at [1199, 289] on div "Is there any point in the story where the pacing feels slow or rushed? If yes, …" at bounding box center [744, 114] width 1049 height 991
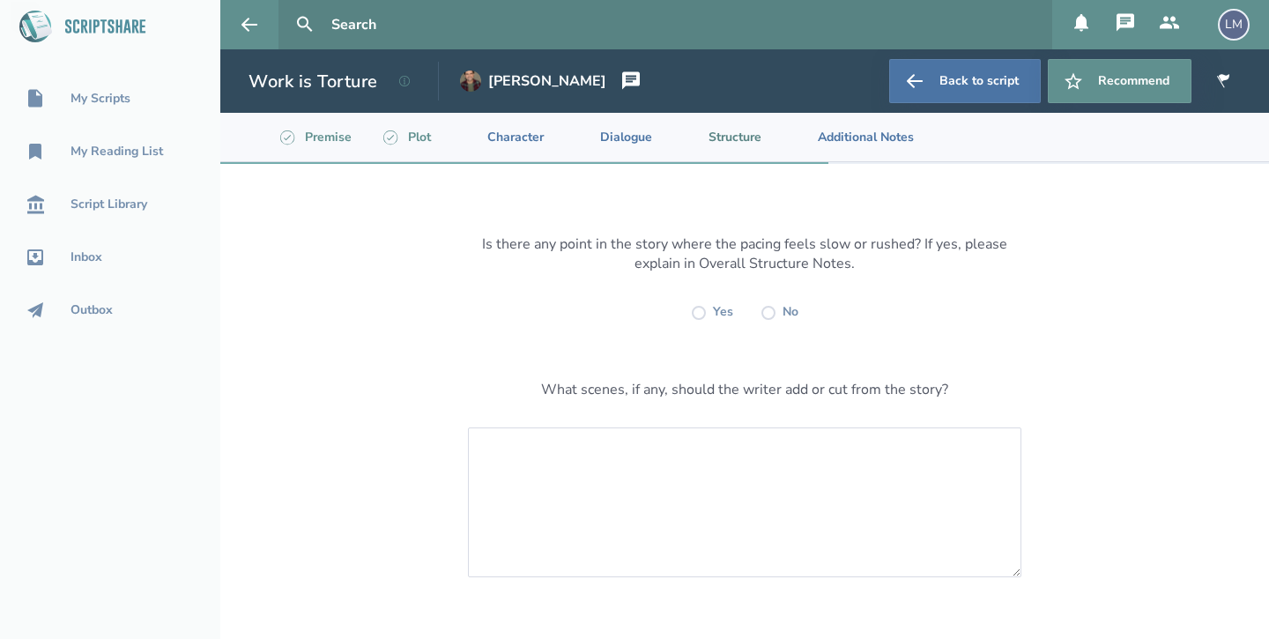
scroll to position [0, 0]
click at [770, 314] on label at bounding box center [769, 313] width 14 height 14
radio input "true"
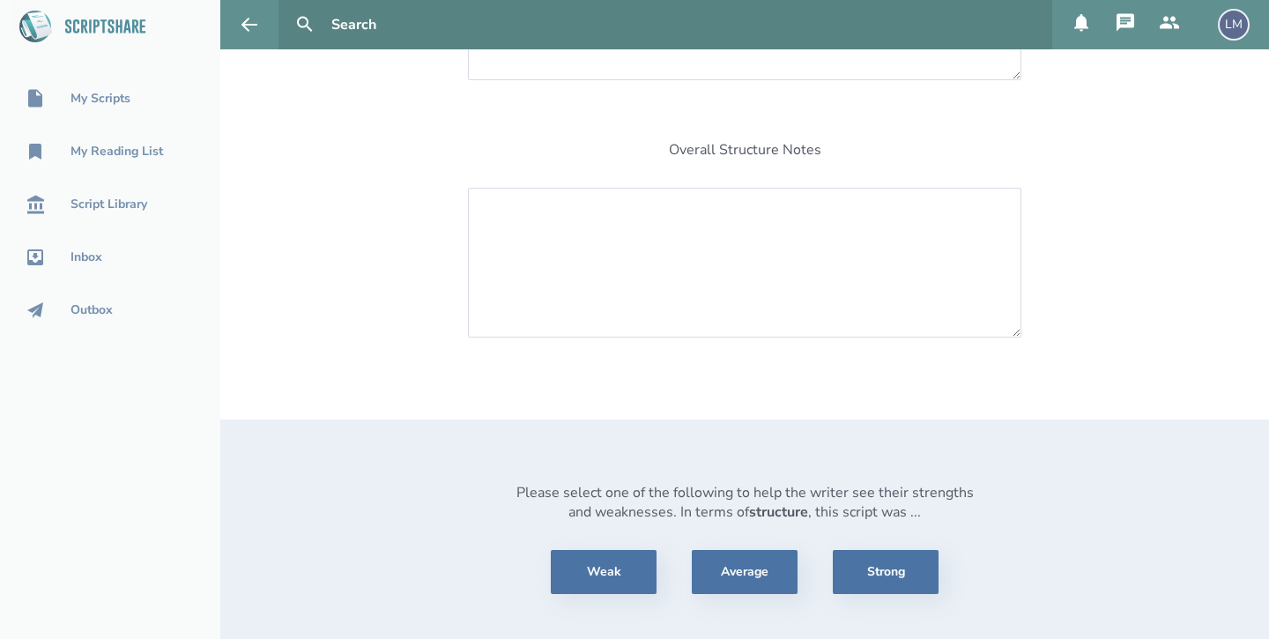
scroll to position [566, 0]
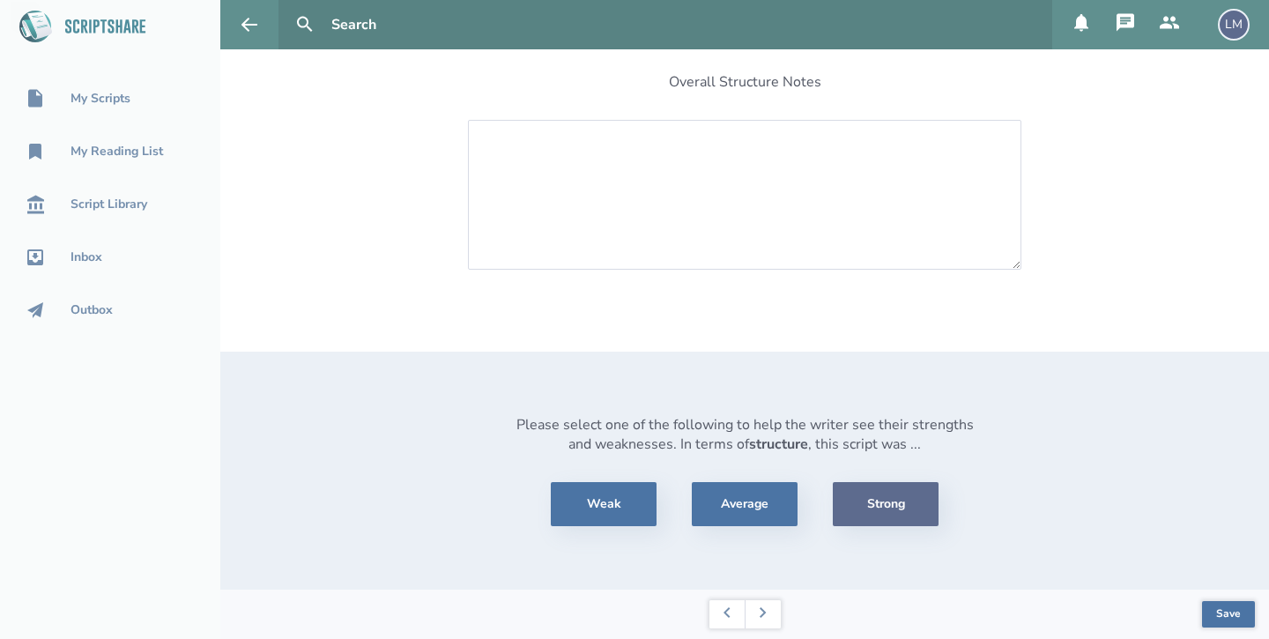
click at [887, 496] on button "Strong" at bounding box center [886, 504] width 106 height 44
click at [1156, 186] on div "Is there any point in the story where the pacing feels slow or rushed? If yes, …" at bounding box center [744, 95] width 1049 height 991
click at [1228, 608] on button "Save" at bounding box center [1228, 615] width 53 height 26
click at [754, 621] on button at bounding box center [763, 615] width 36 height 28
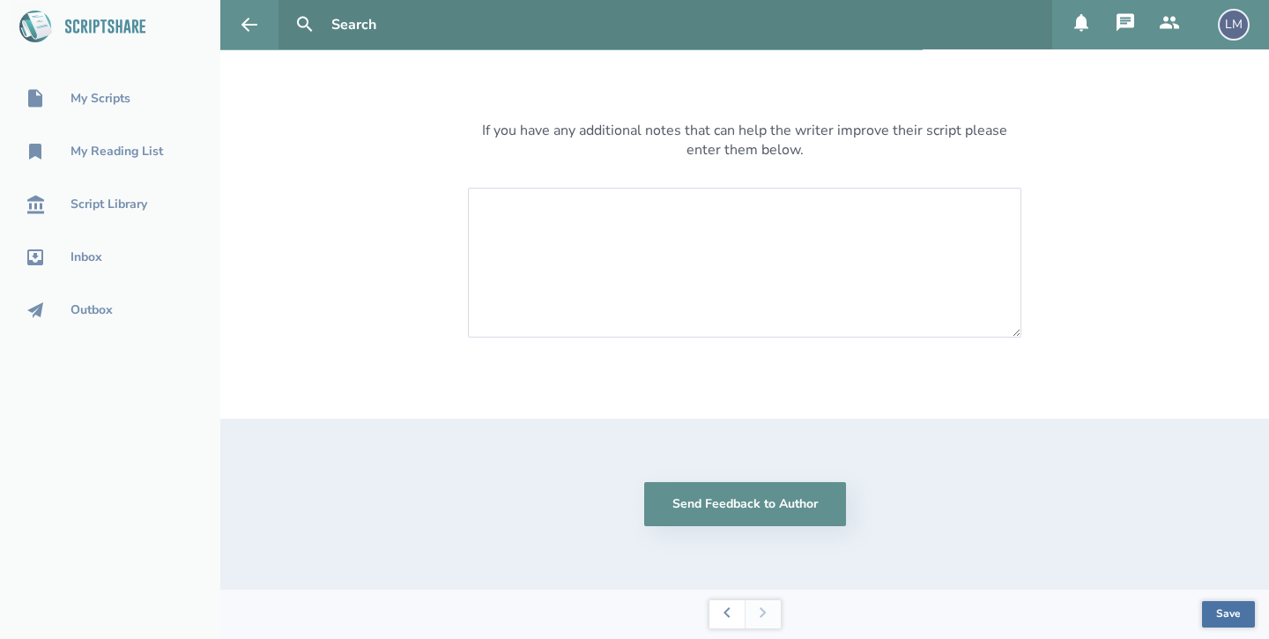
scroll to position [114, 0]
click at [785, 487] on button "Send Feedback to Author" at bounding box center [745, 504] width 202 height 44
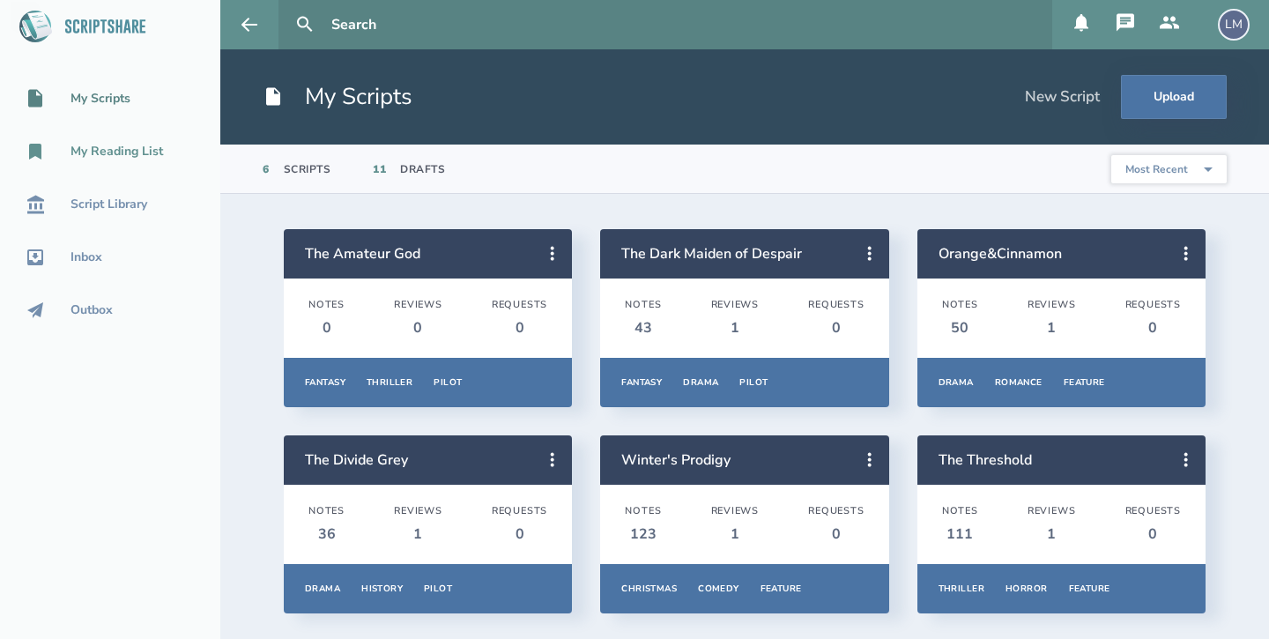
click at [140, 153] on div "My Reading List" at bounding box center [117, 152] width 93 height 14
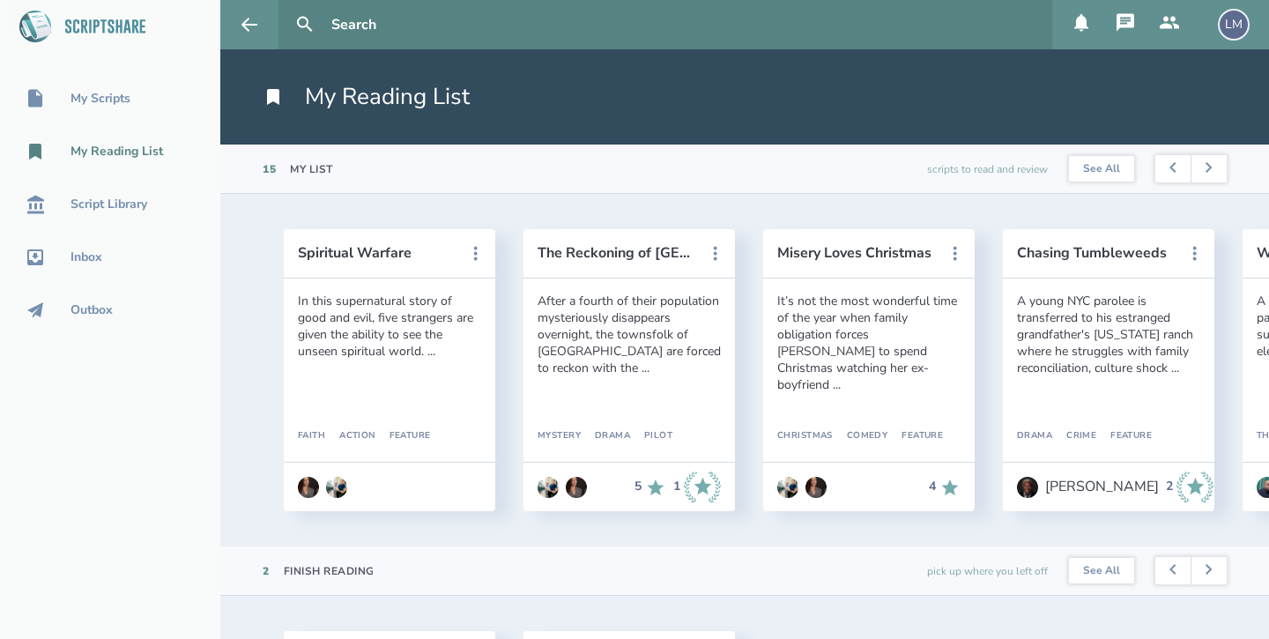
click at [193, 543] on div "My Scripts My Reading List Script Library Inbox Outbox" at bounding box center [110, 319] width 220 height 639
click at [692, 577] on section "2 Finish Reading pick up where you left off See All" at bounding box center [744, 571] width 1049 height 49
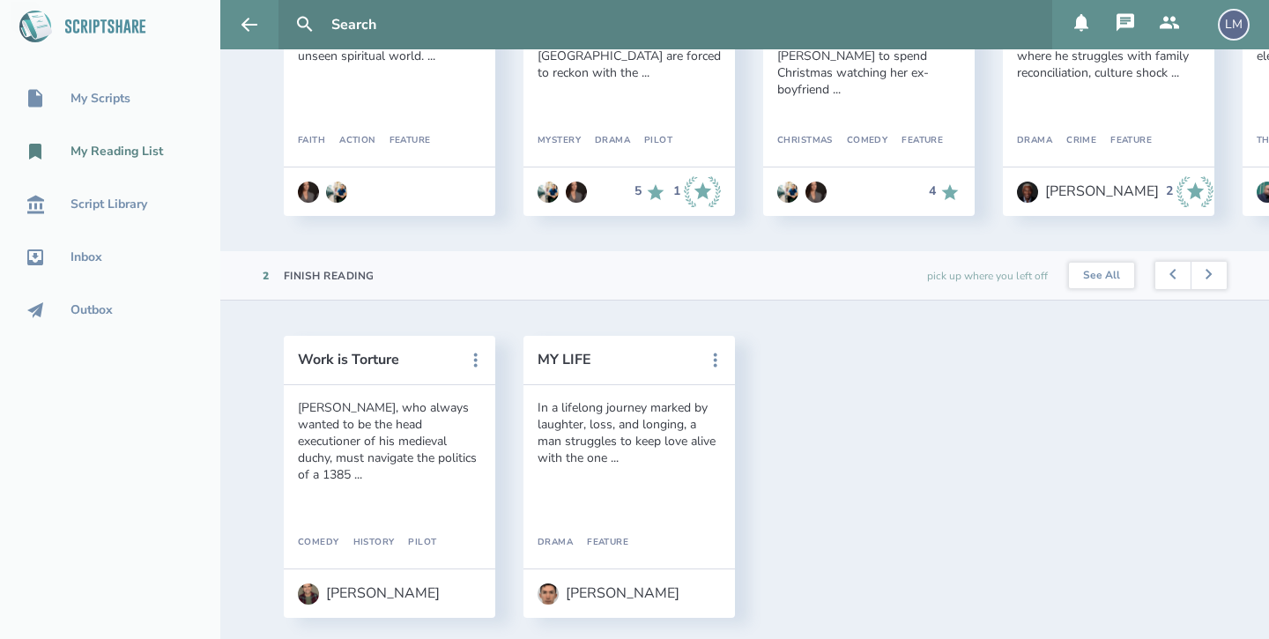
scroll to position [339, 0]
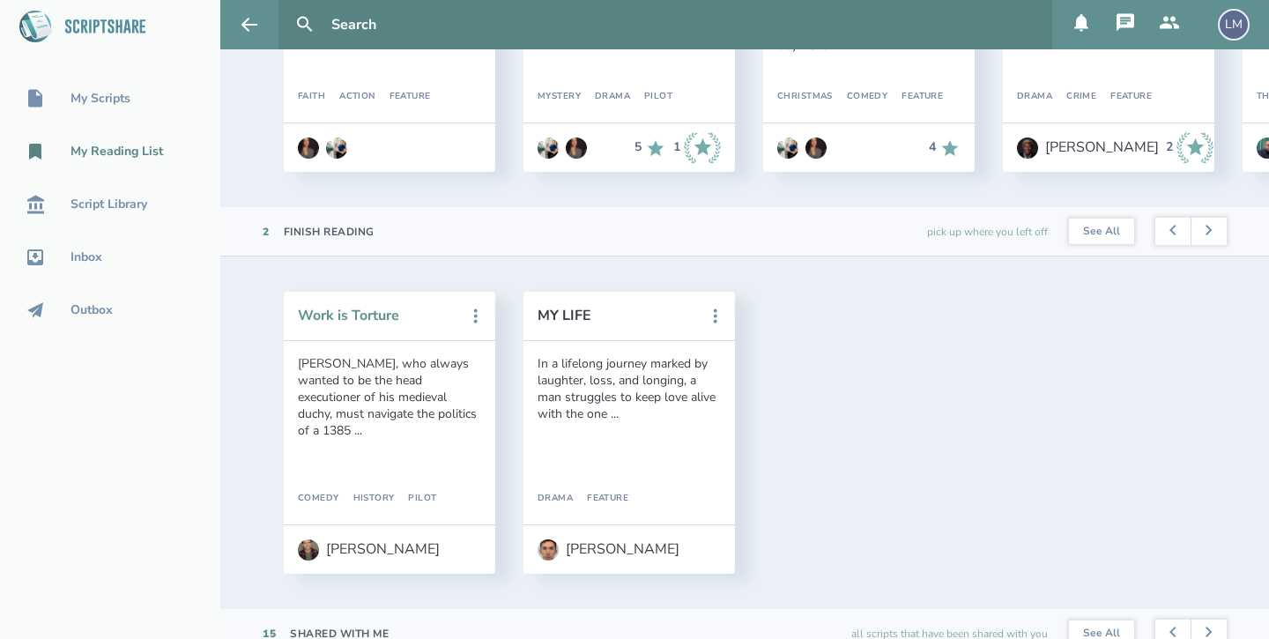
click at [361, 322] on button "Work is Torture" at bounding box center [377, 316] width 159 height 16
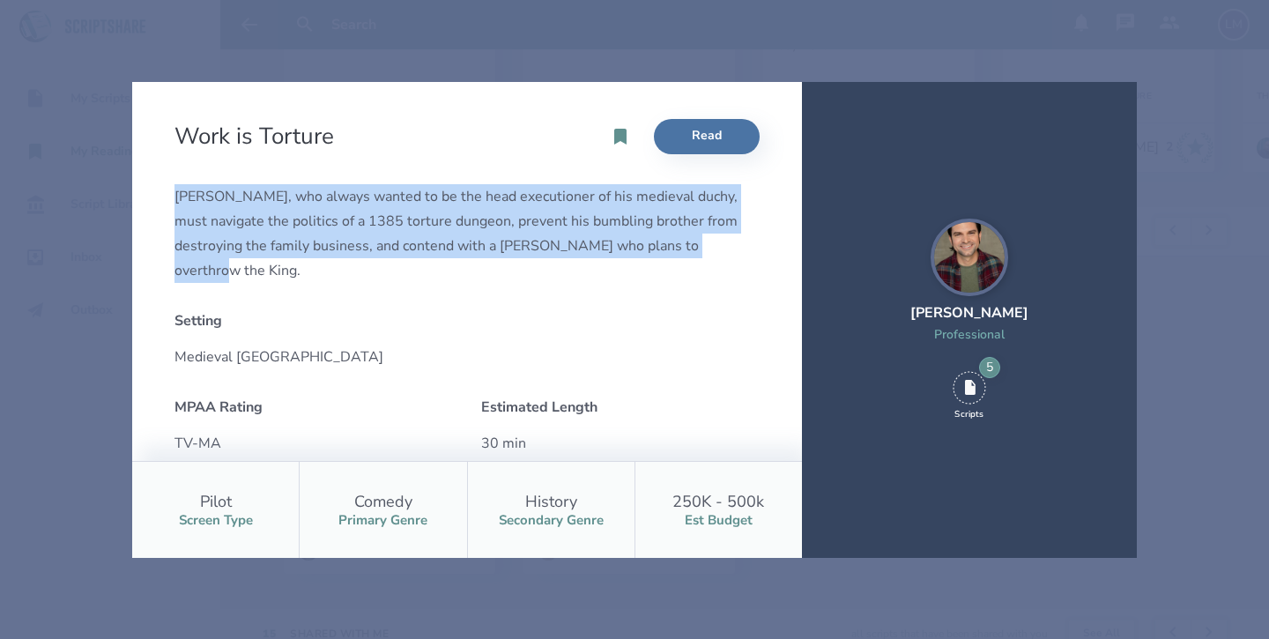
drag, startPoint x: 175, startPoint y: 192, endPoint x: 694, endPoint y: 242, distance: 521.6
click at [694, 242] on div "[PERSON_NAME], who always wanted to be the head executioner of his medieval duc…" at bounding box center [467, 233] width 585 height 99
copy div "[PERSON_NAME], who always wanted to be the head executioner of his medieval duc…"
